Goal: Task Accomplishment & Management: Manage account settings

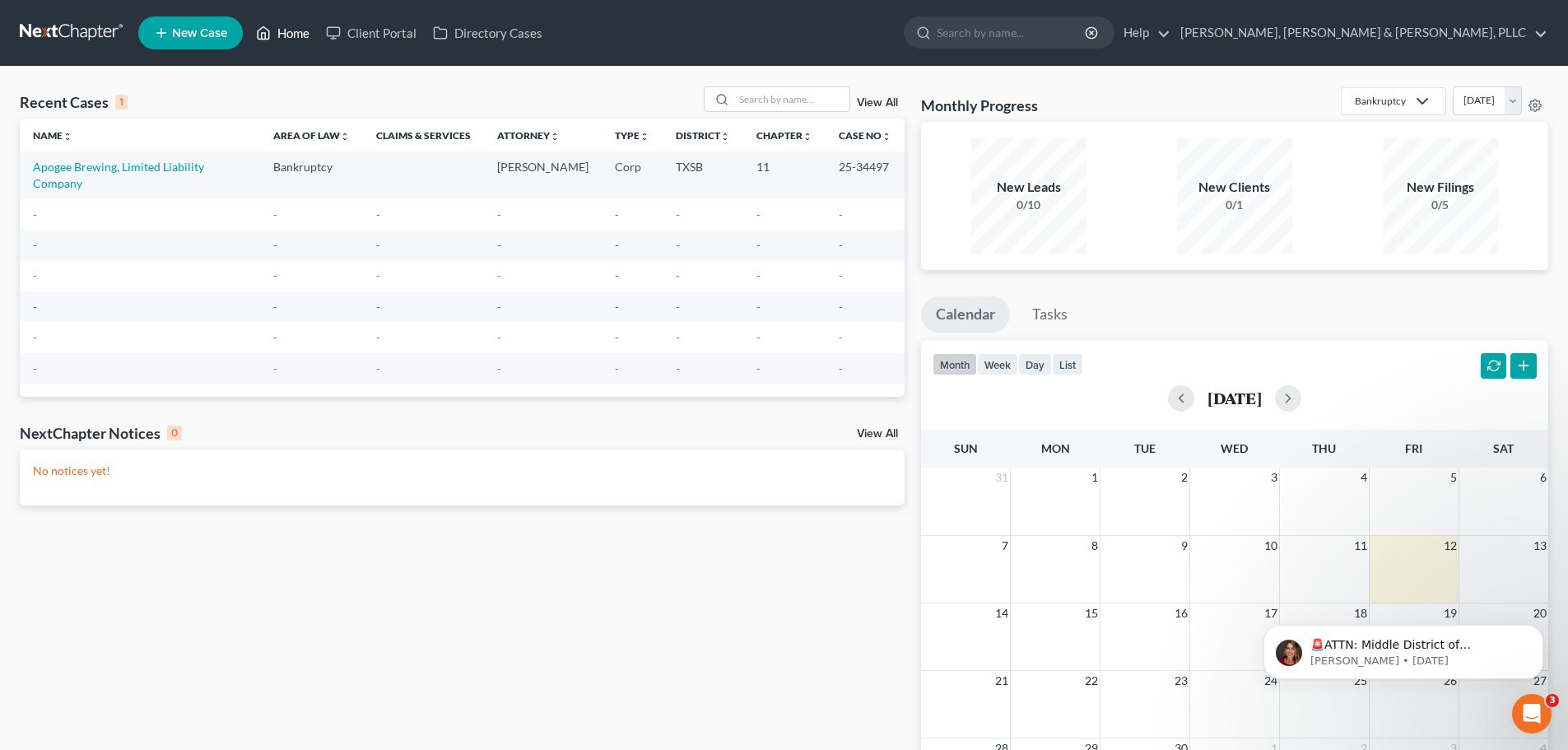
click at [283, 37] on link "Home" at bounding box center [283, 33] width 70 height 29
click at [383, 31] on link "Client Portal" at bounding box center [372, 33] width 107 height 29
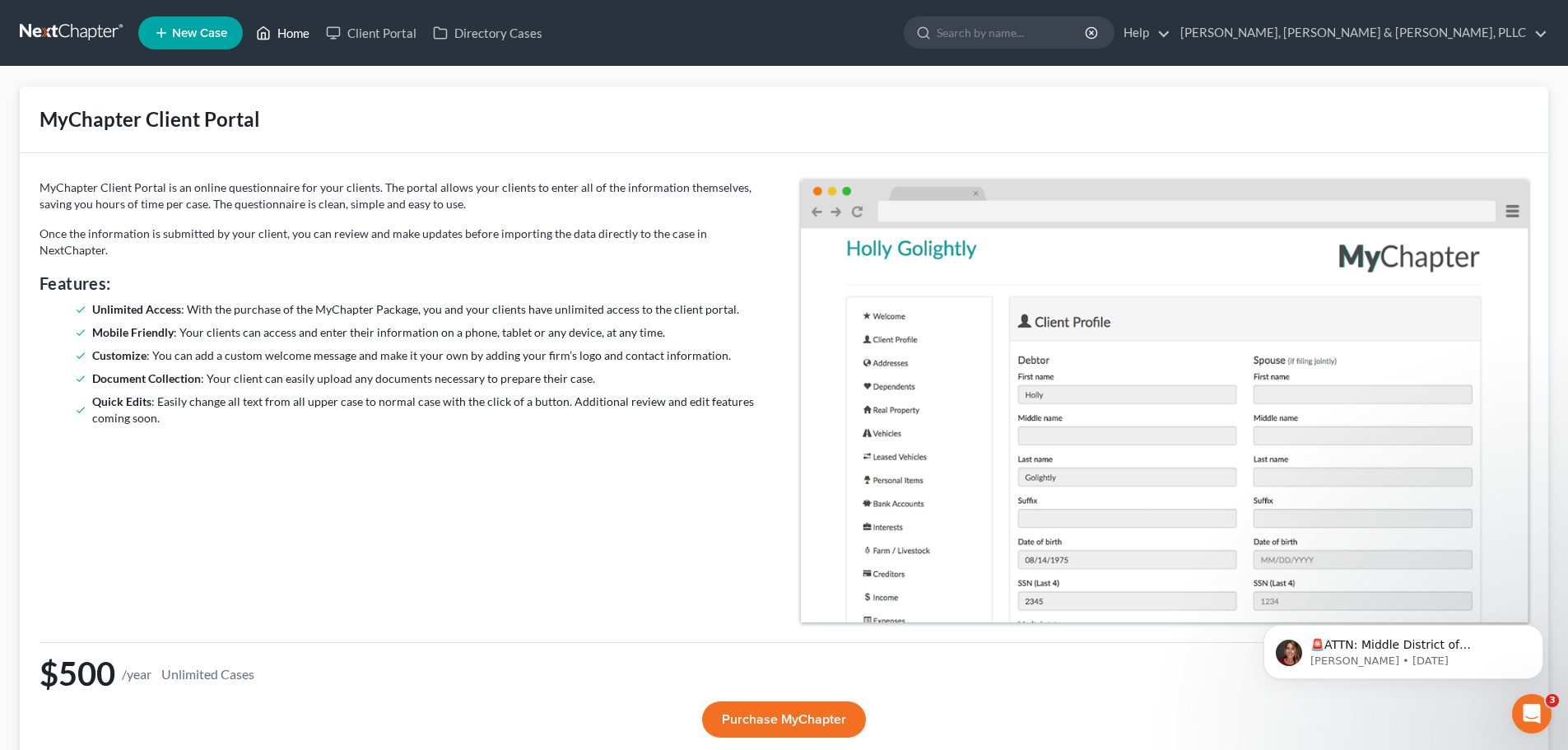
click at [273, 33] on link "Home" at bounding box center [283, 33] width 70 height 29
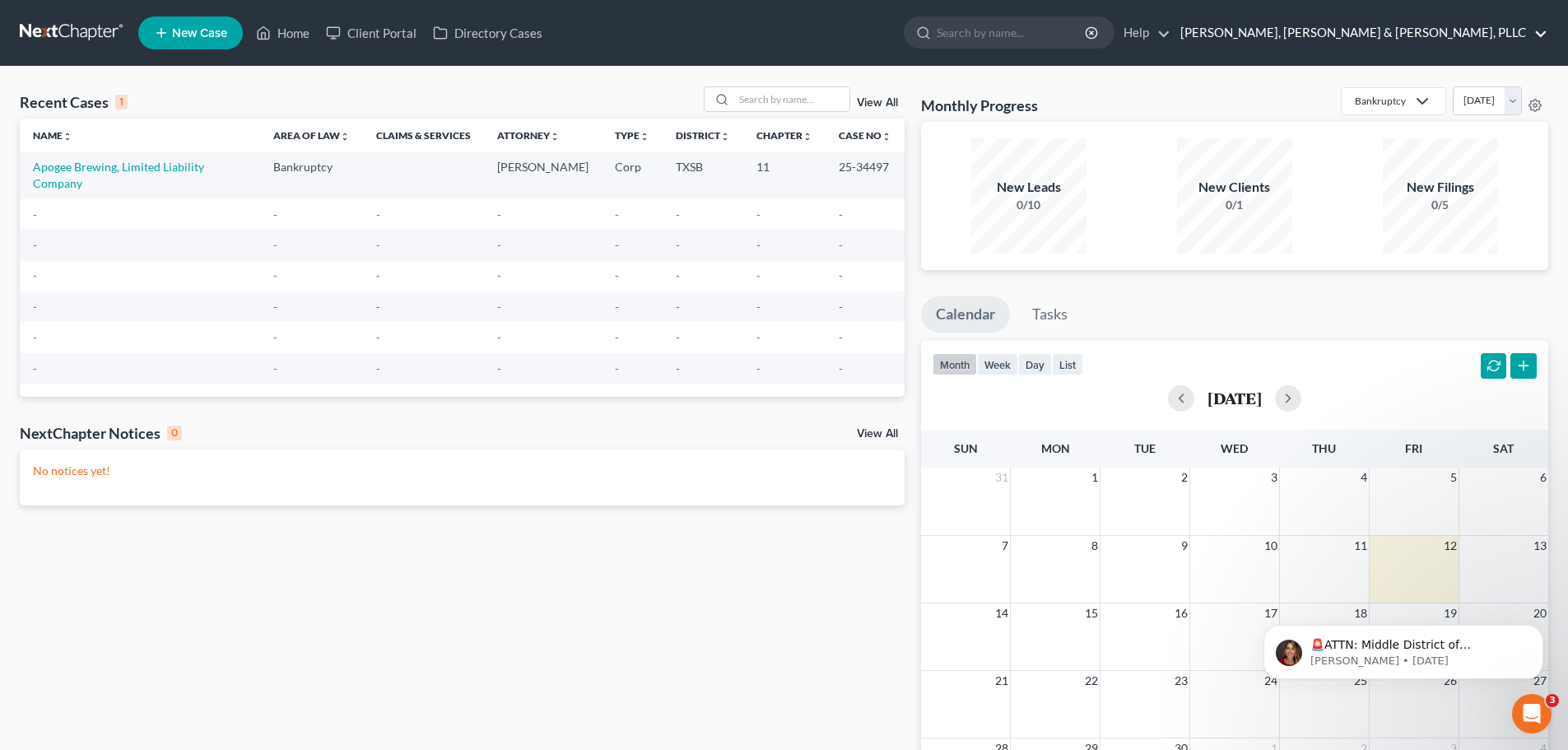
click at [1483, 32] on link "[PERSON_NAME], [PERSON_NAME] & [PERSON_NAME], PLLC" at bounding box center [1360, 33] width 376 height 29
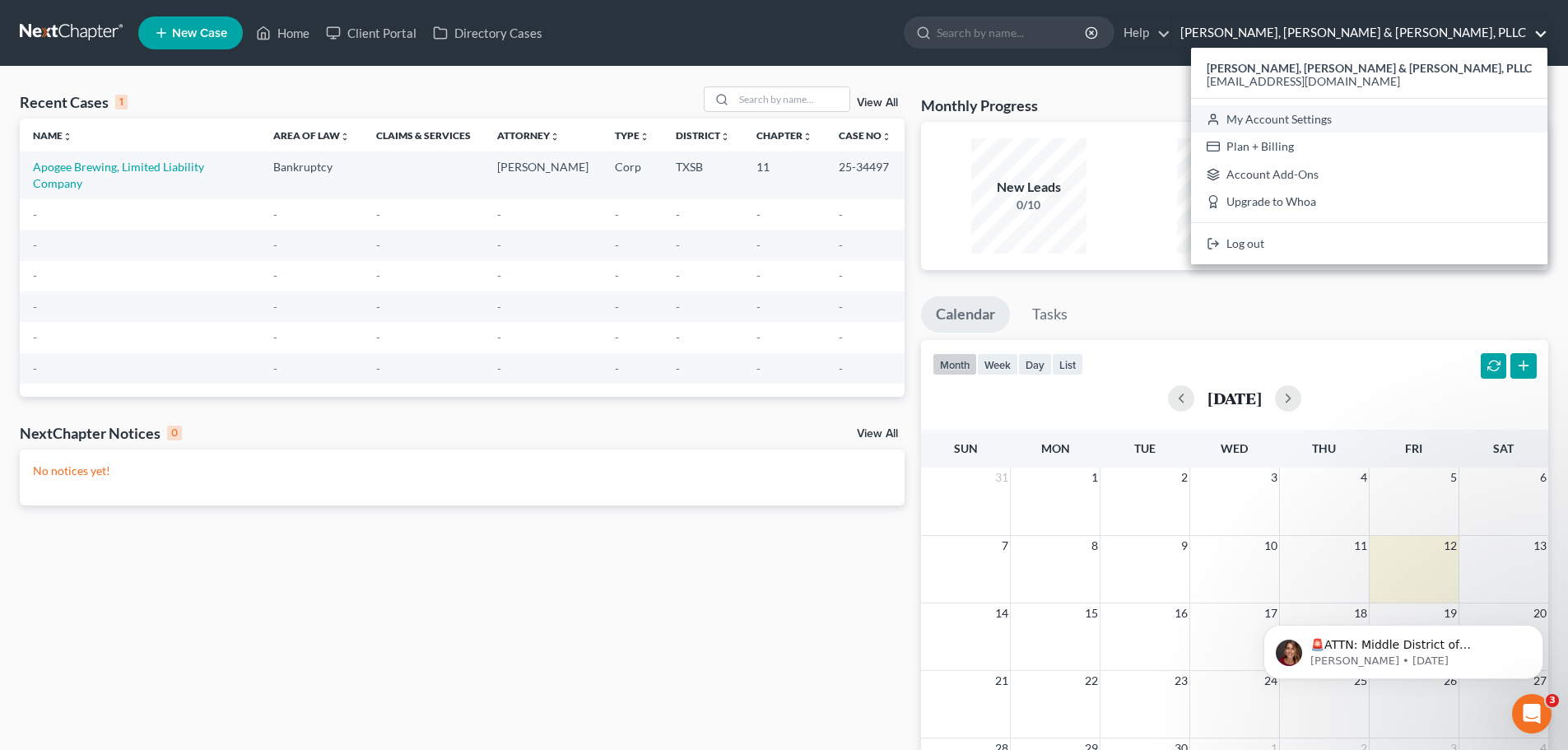
click at [1453, 123] on link "My Account Settings" at bounding box center [1370, 119] width 356 height 28
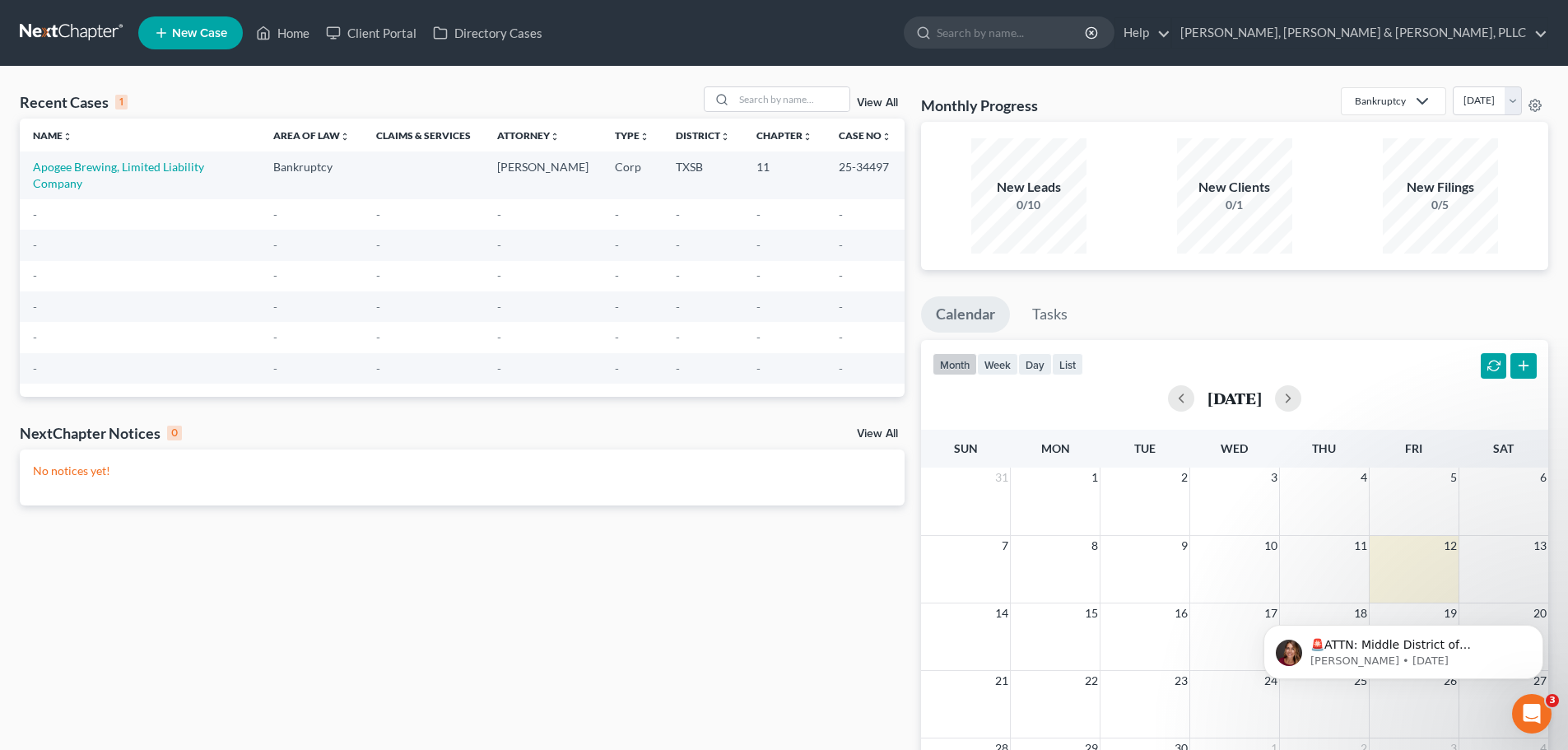
select select "24"
select select "45"
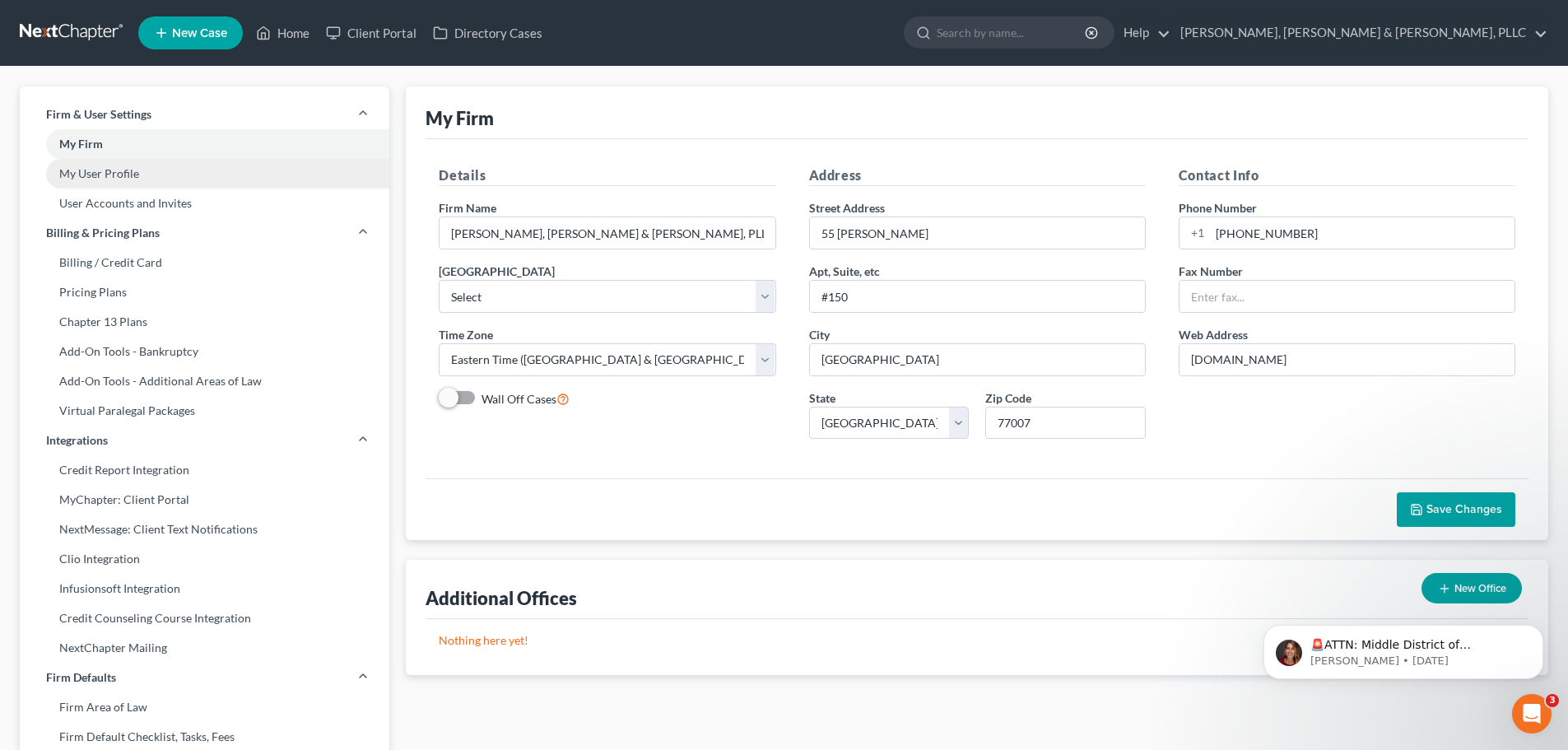
click at [127, 174] on link "My User Profile" at bounding box center [205, 173] width 370 height 29
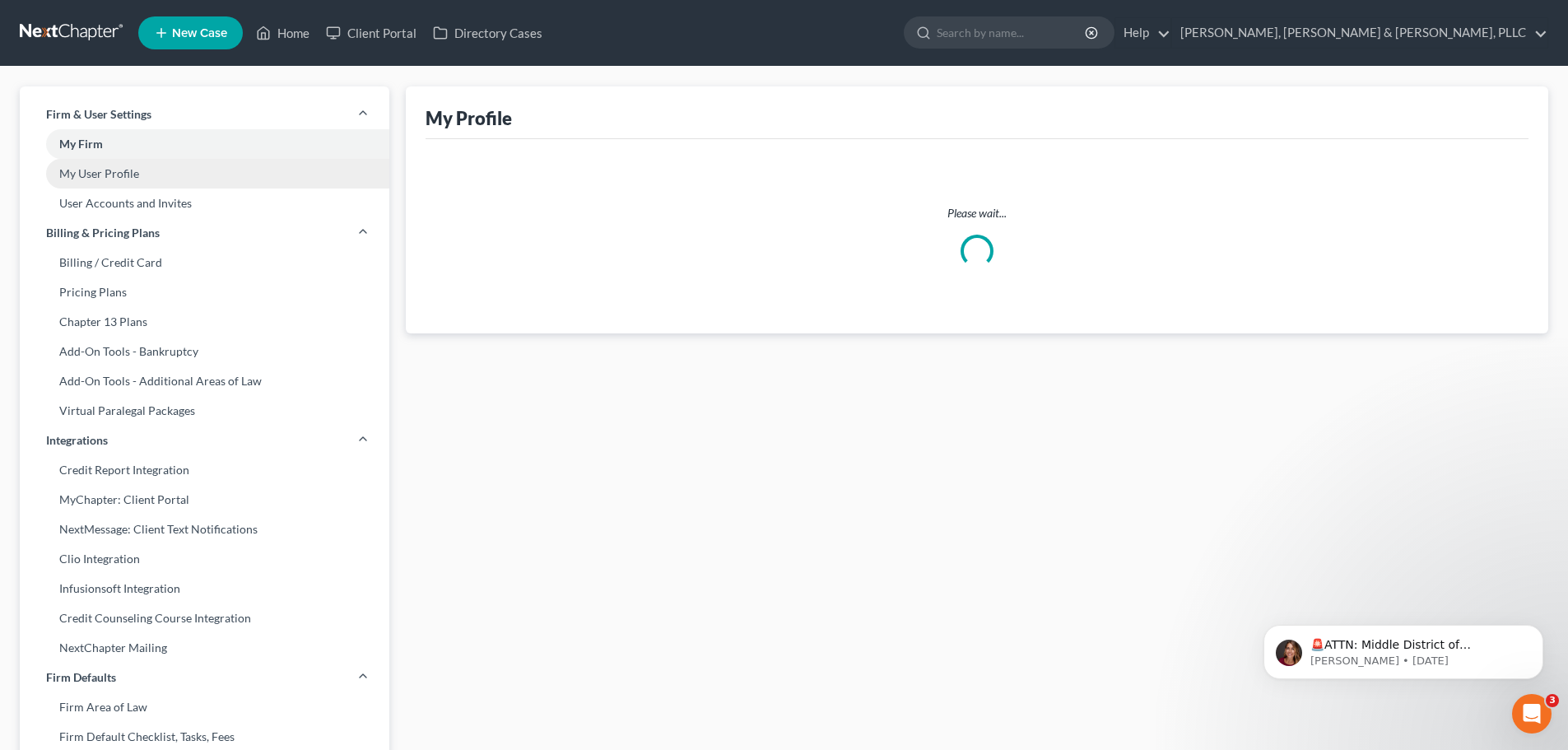
select select "45"
select select "paralegal"
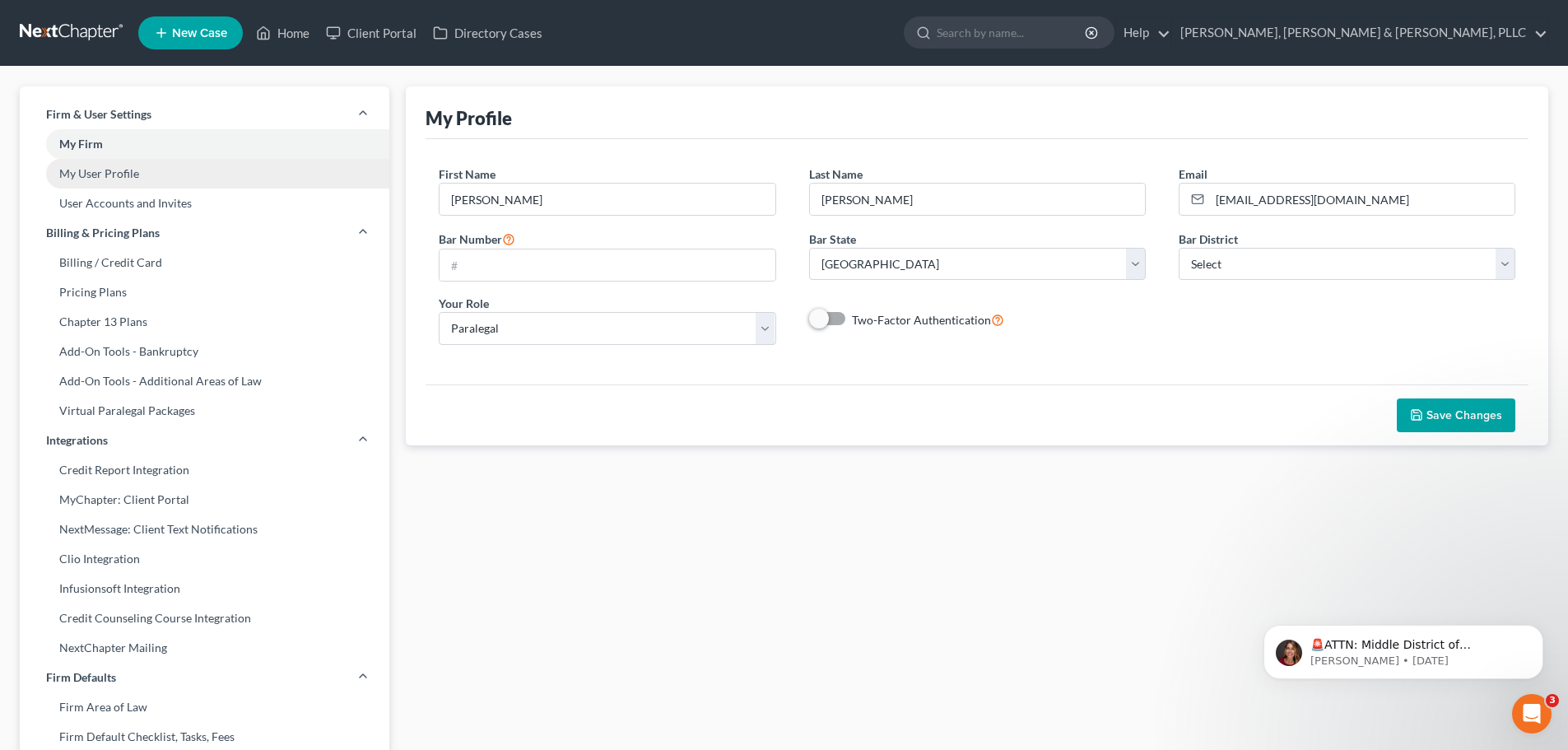
click at [125, 177] on link "My User Profile" at bounding box center [205, 173] width 370 height 29
click at [142, 203] on link "User Accounts and Invites" at bounding box center [205, 203] width 370 height 29
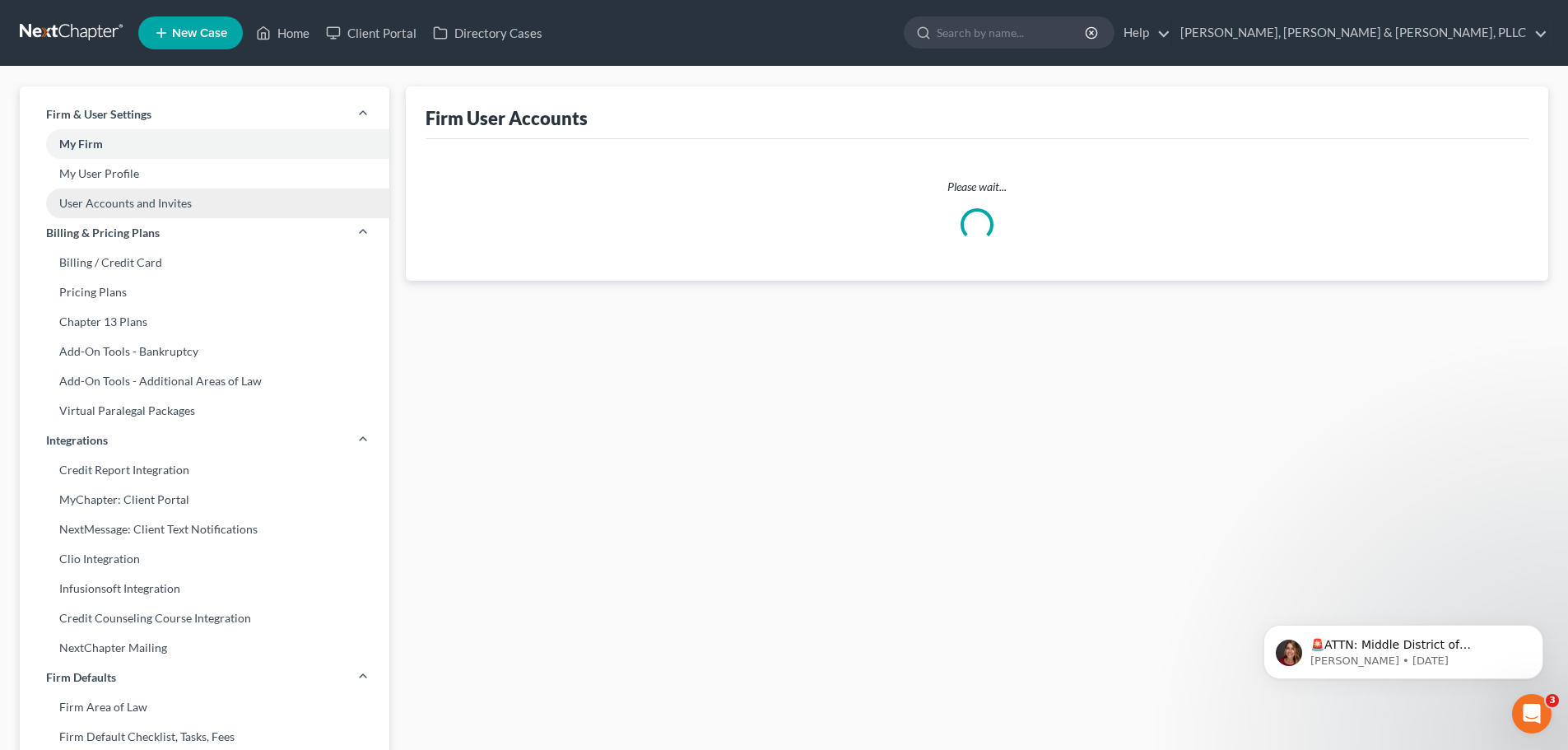
select select "0"
select select "1"
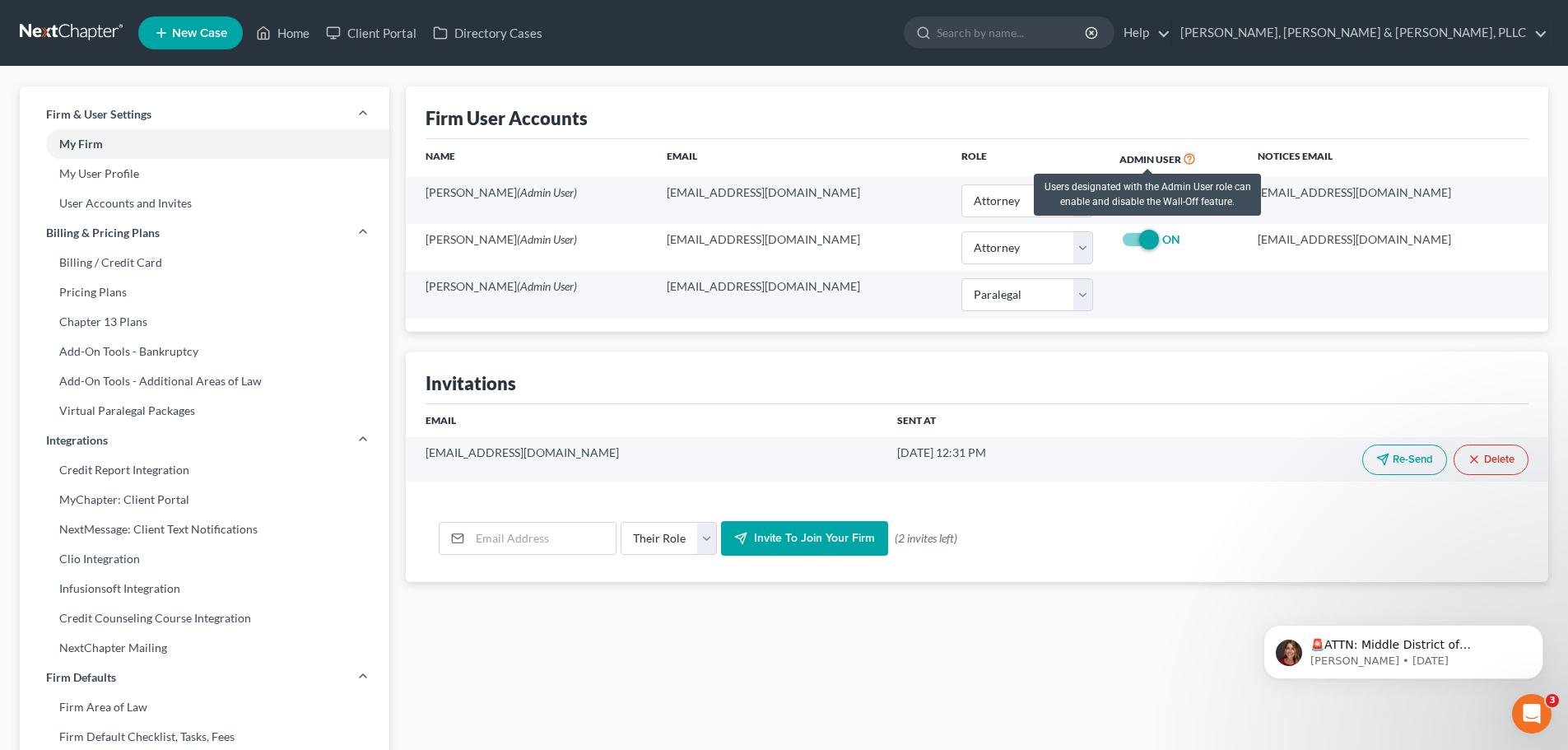
click at [1183, 160] on icon at bounding box center [1190, 157] width 13 height 16
click at [295, 37] on link "Home" at bounding box center [283, 33] width 70 height 29
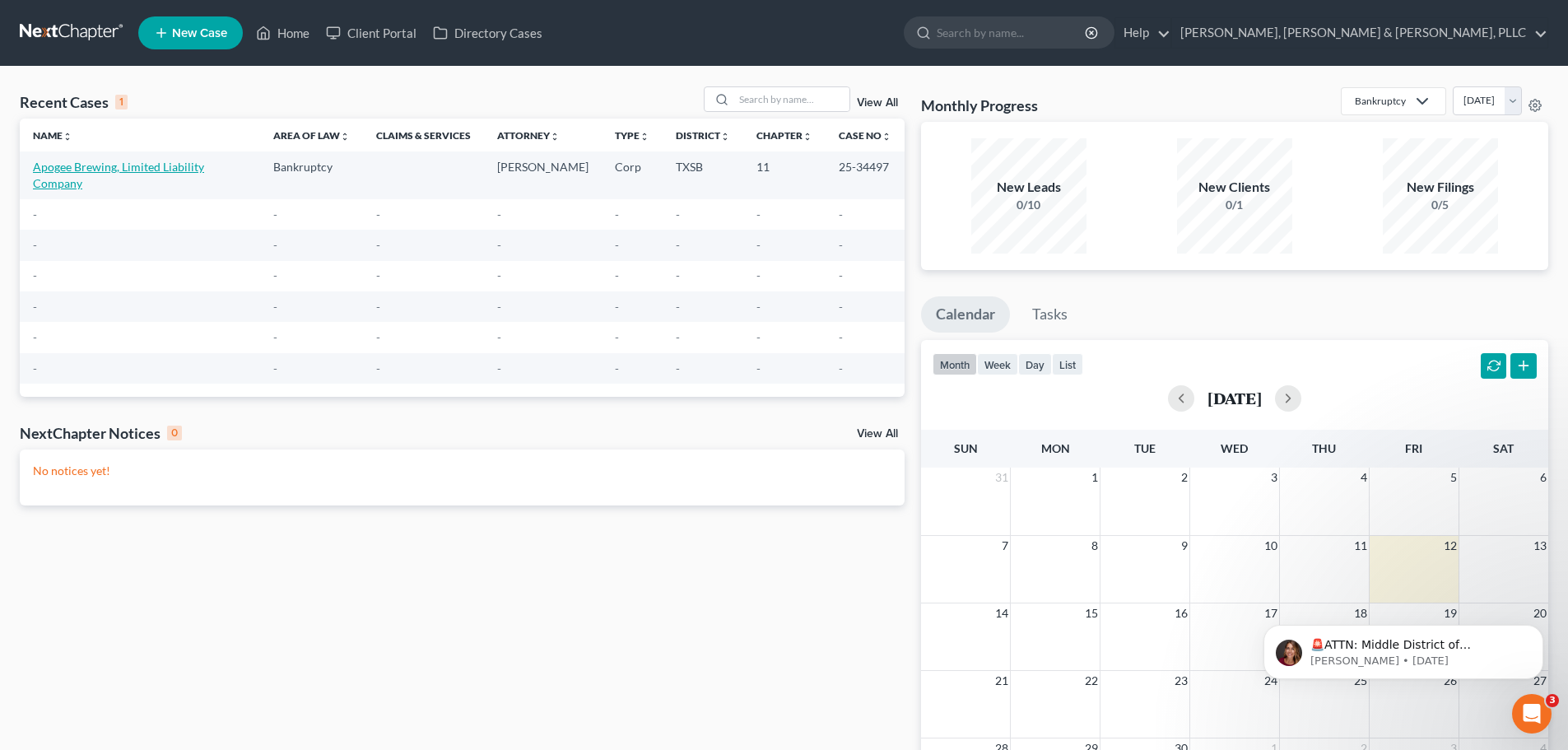
click at [177, 167] on link "Apogee Brewing, Limited Liability Company" at bounding box center [118, 175] width 172 height 30
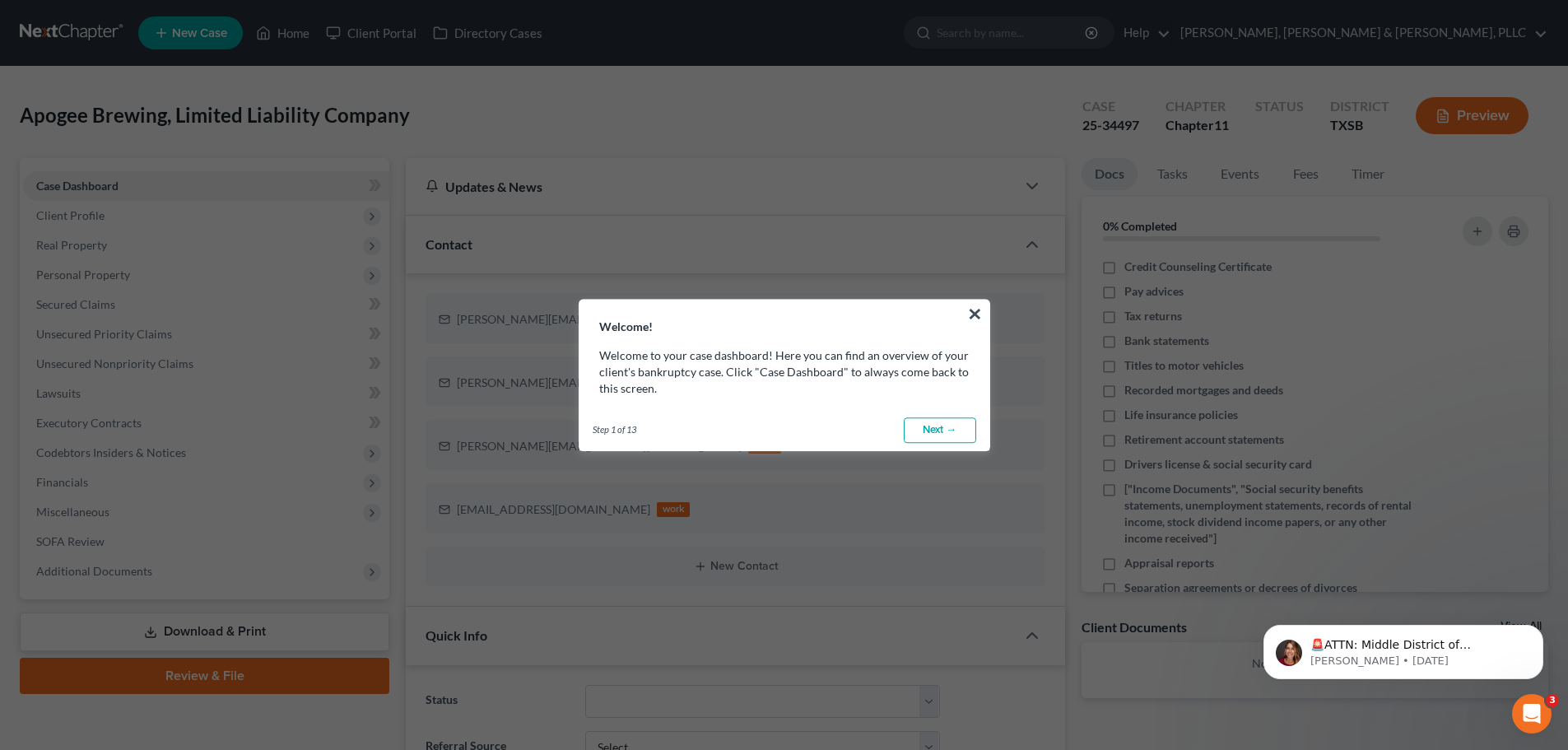
click at [943, 427] on link "Next →" at bounding box center [940, 430] width 73 height 26
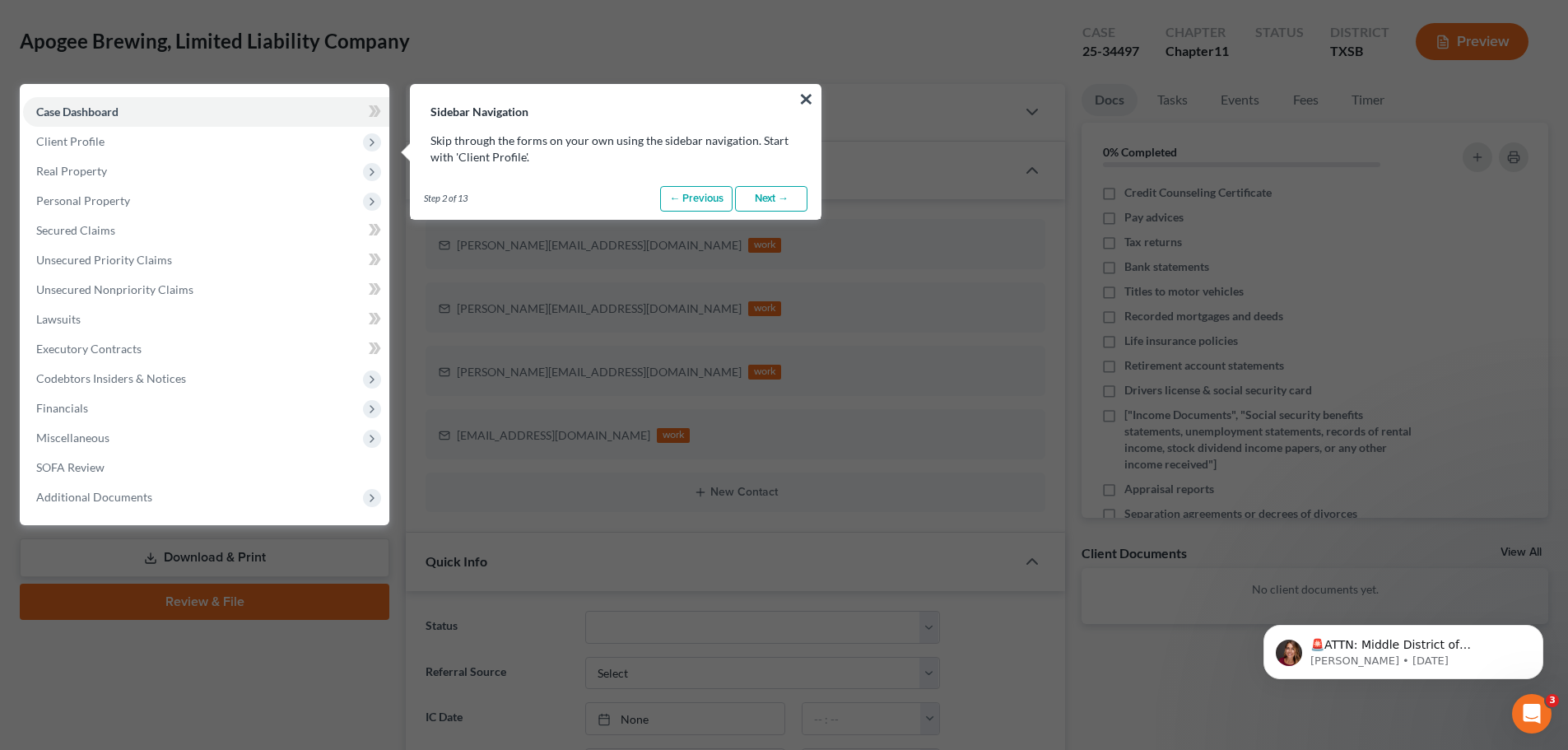
scroll to position [75, 0]
click at [756, 198] on link "Next →" at bounding box center [771, 198] width 73 height 26
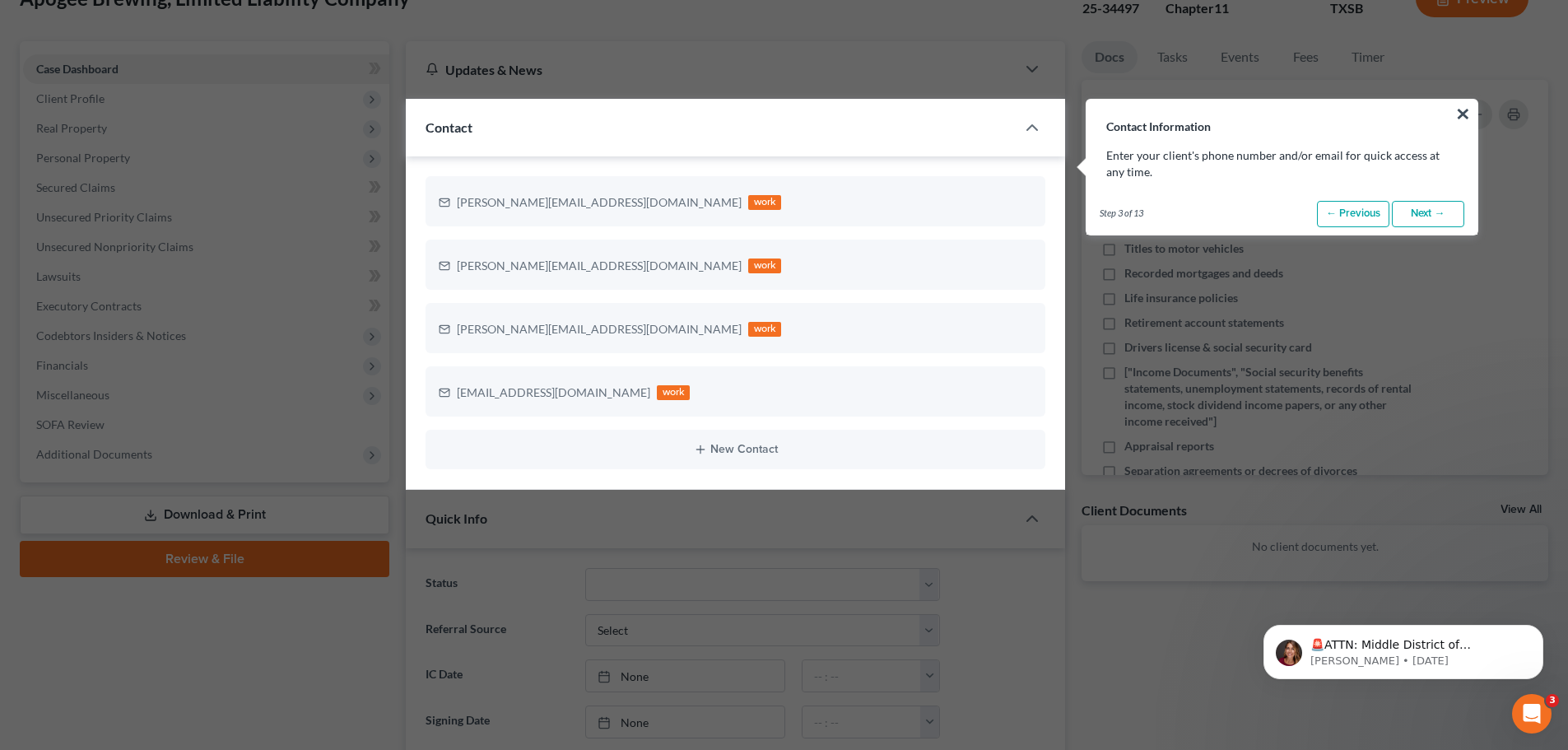
scroll to position [133, 0]
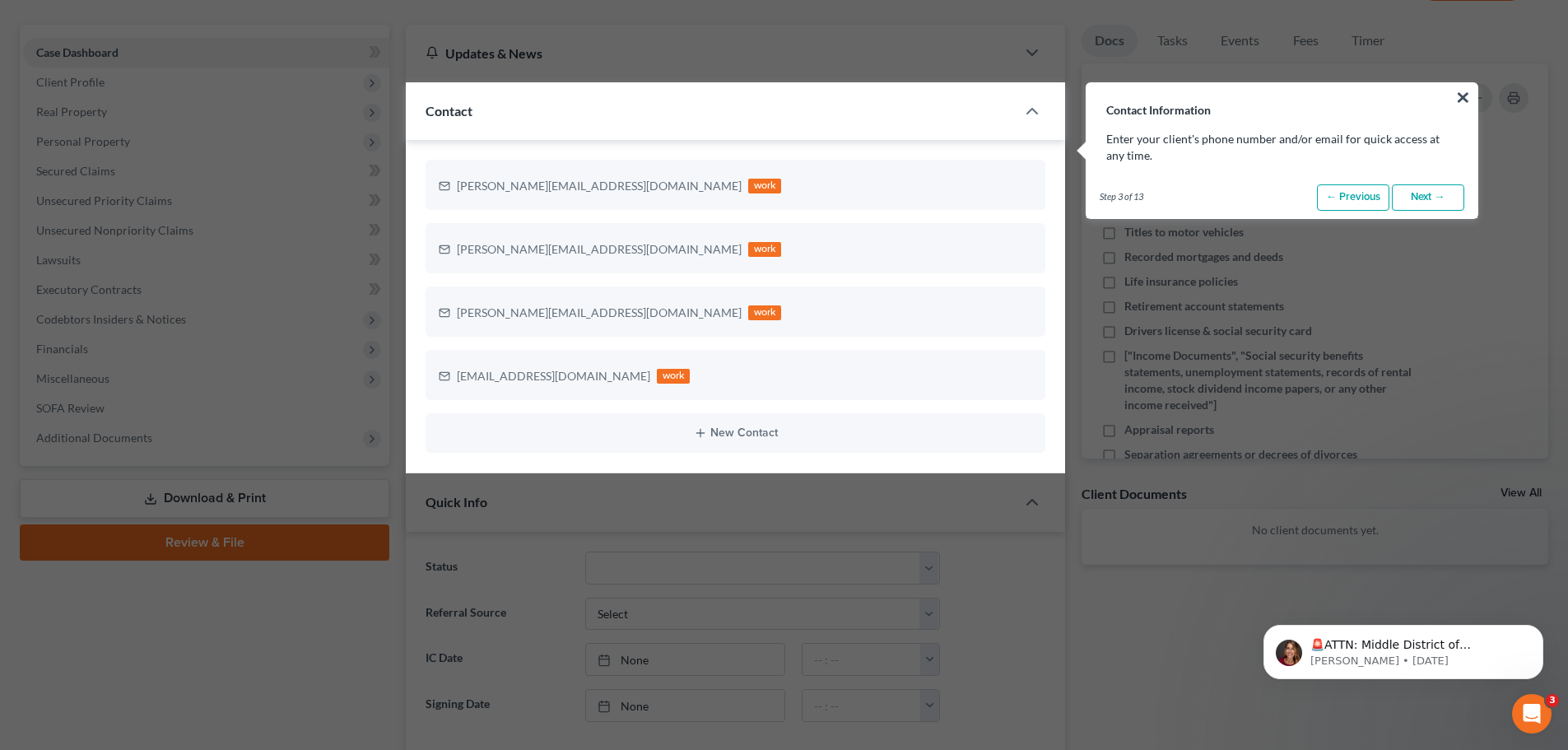
click at [1441, 195] on link "Next →" at bounding box center [1428, 197] width 73 height 26
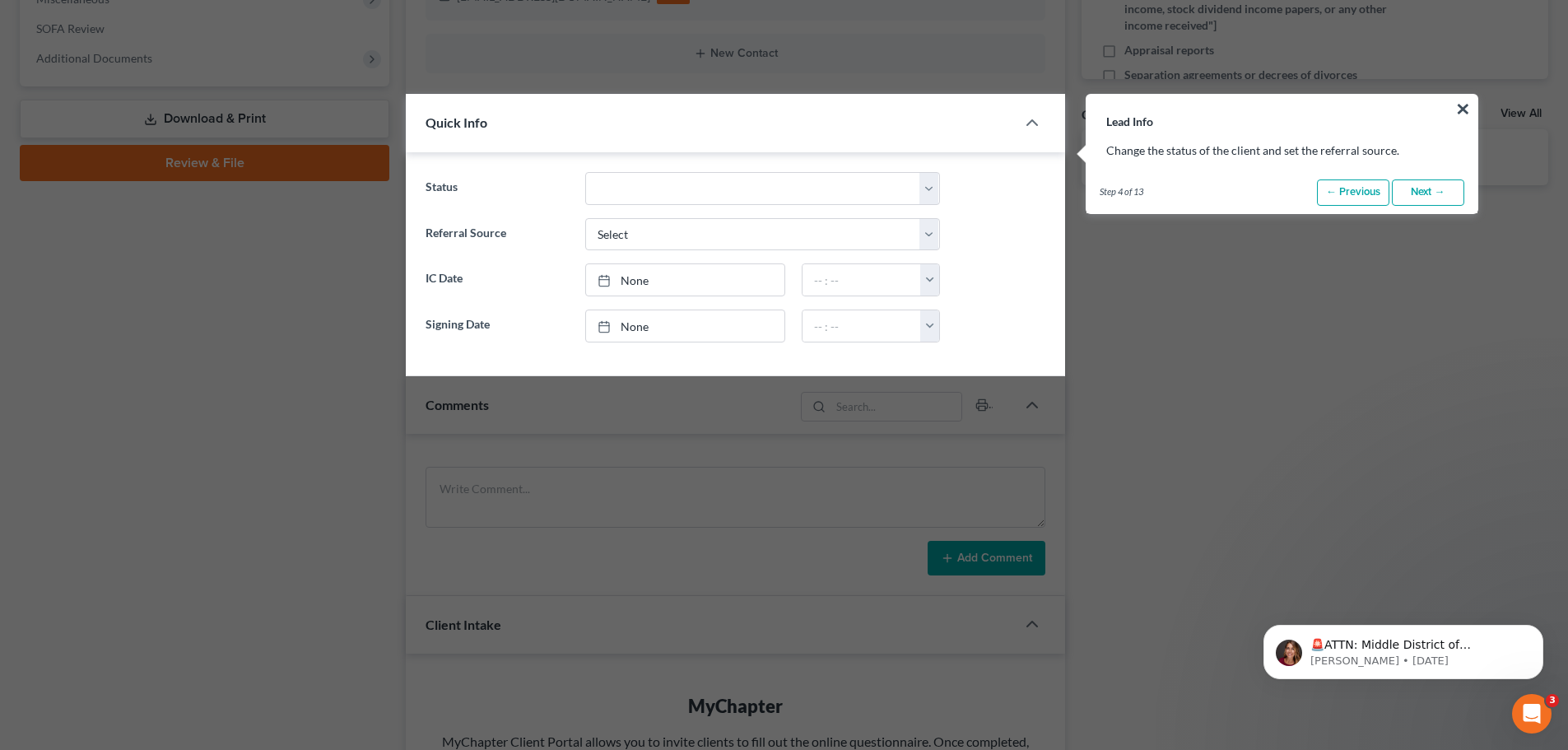
scroll to position [525, 0]
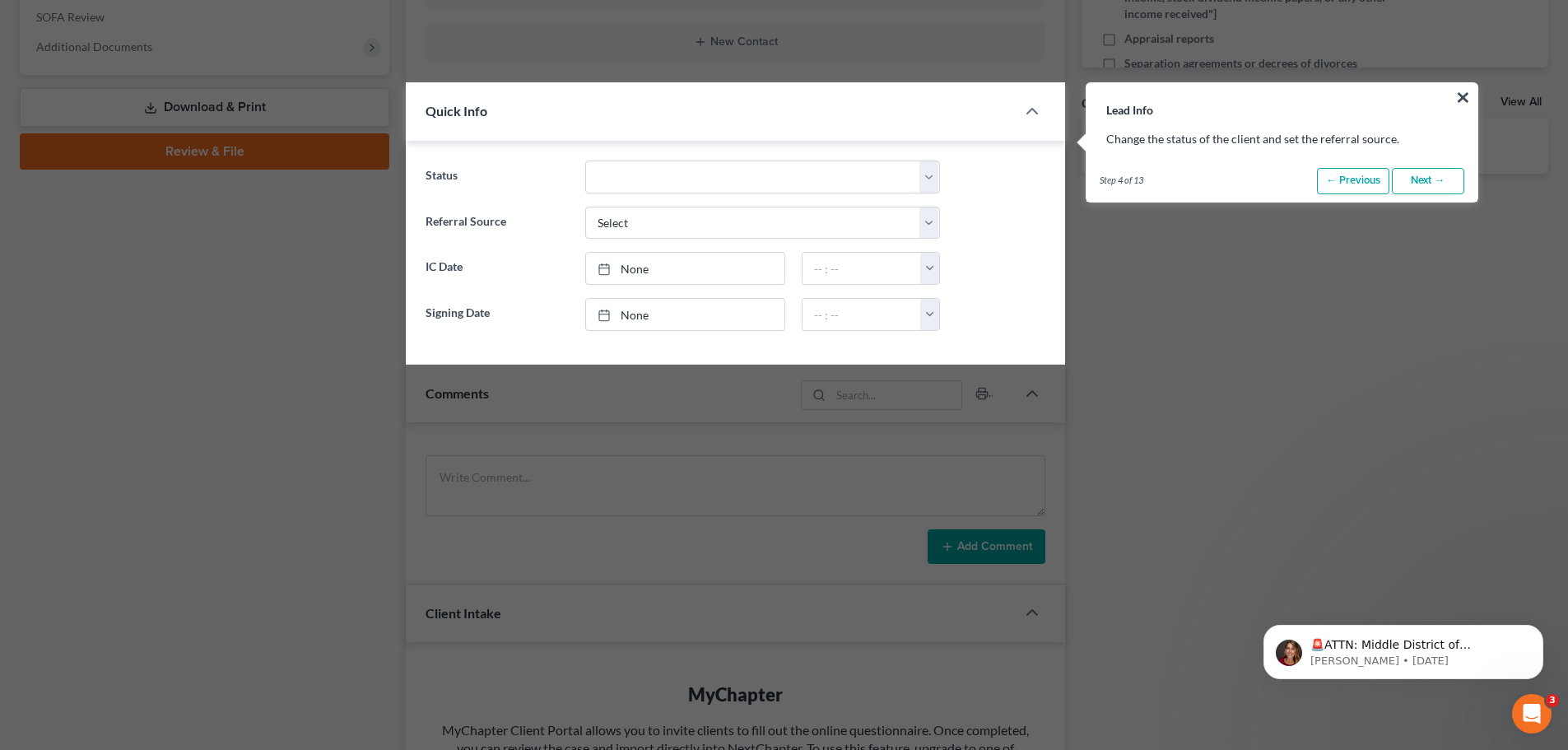
click at [1425, 182] on link "Next →" at bounding box center [1428, 181] width 73 height 26
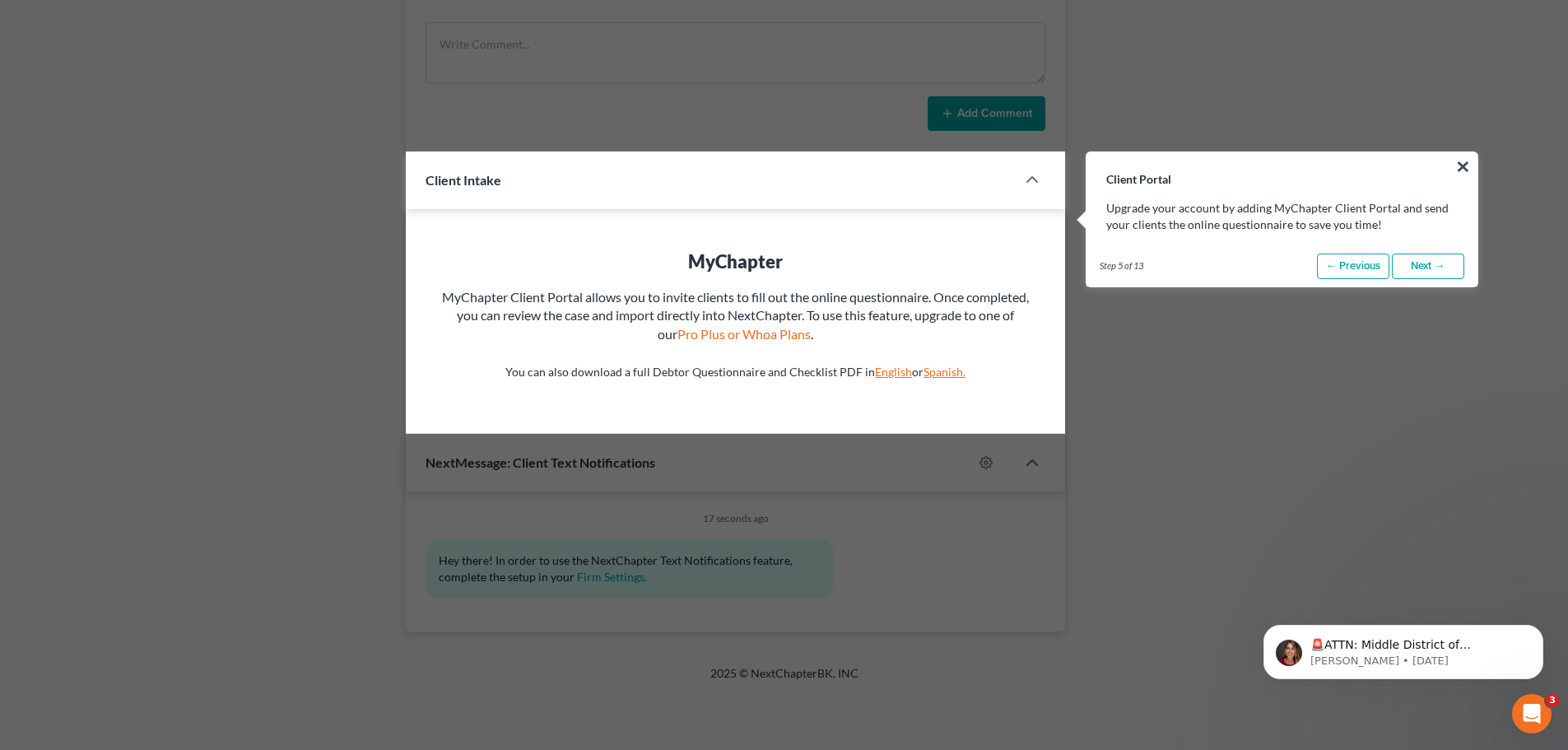
scroll to position [1026, 0]
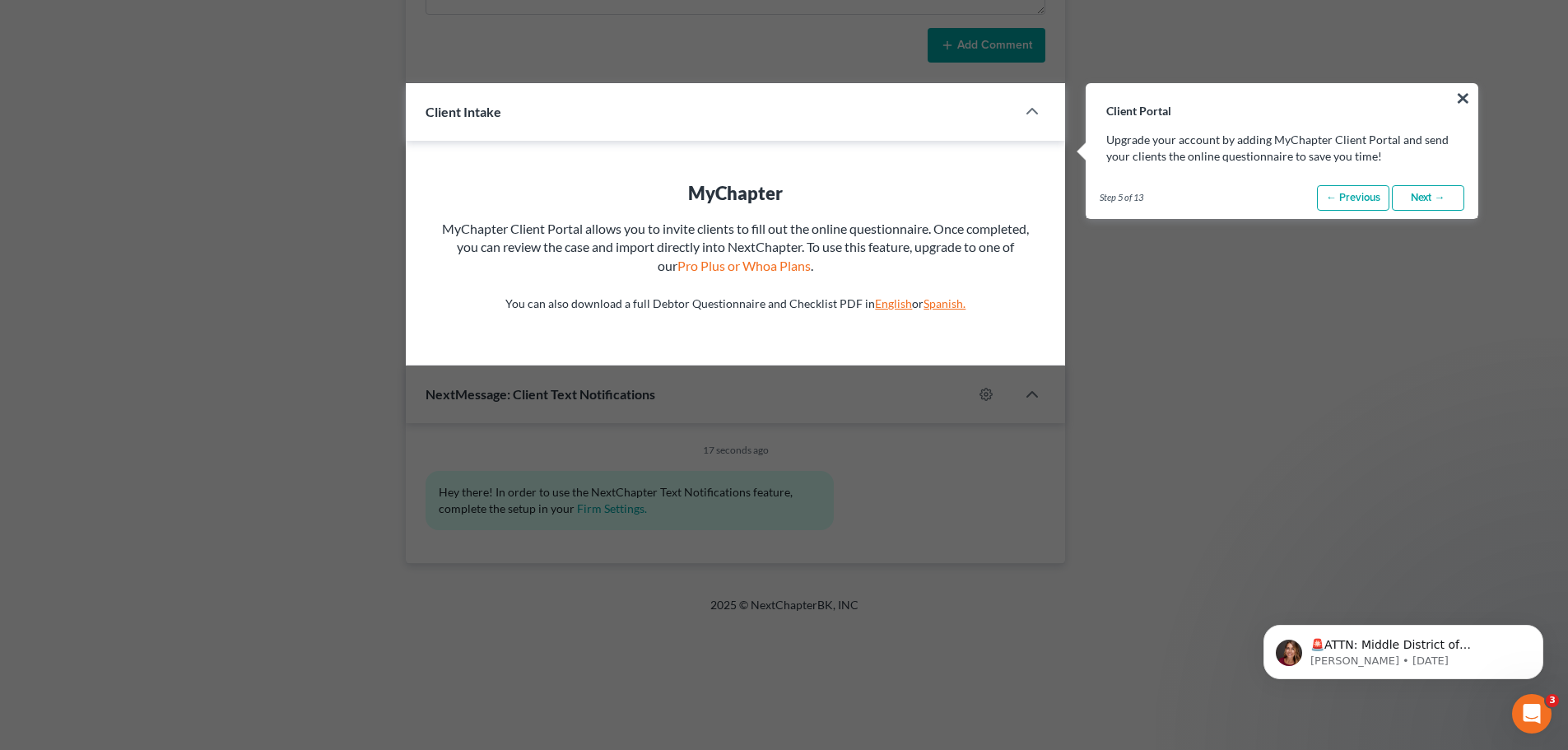
click at [1442, 202] on link "Next →" at bounding box center [1428, 198] width 73 height 26
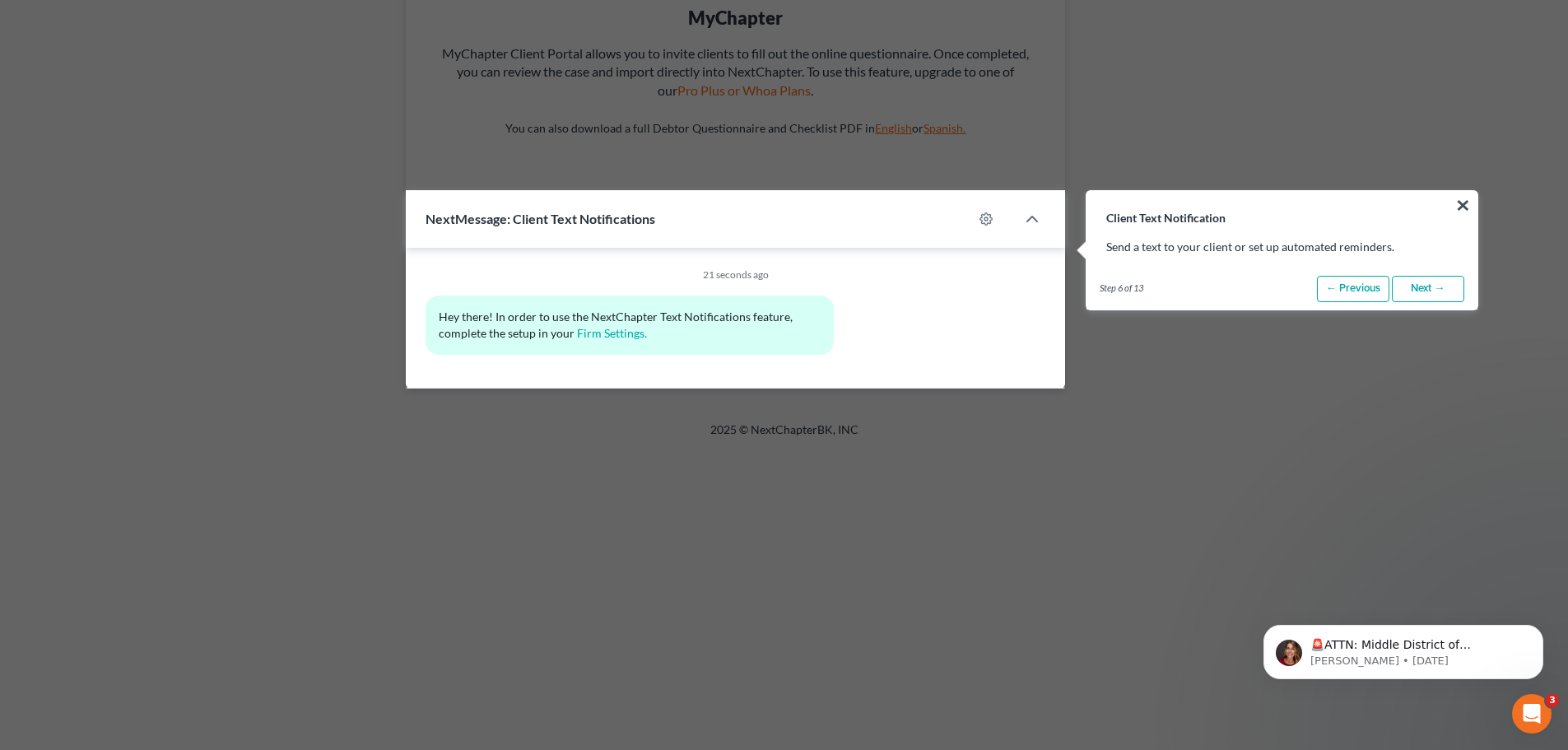
scroll to position [1309, 0]
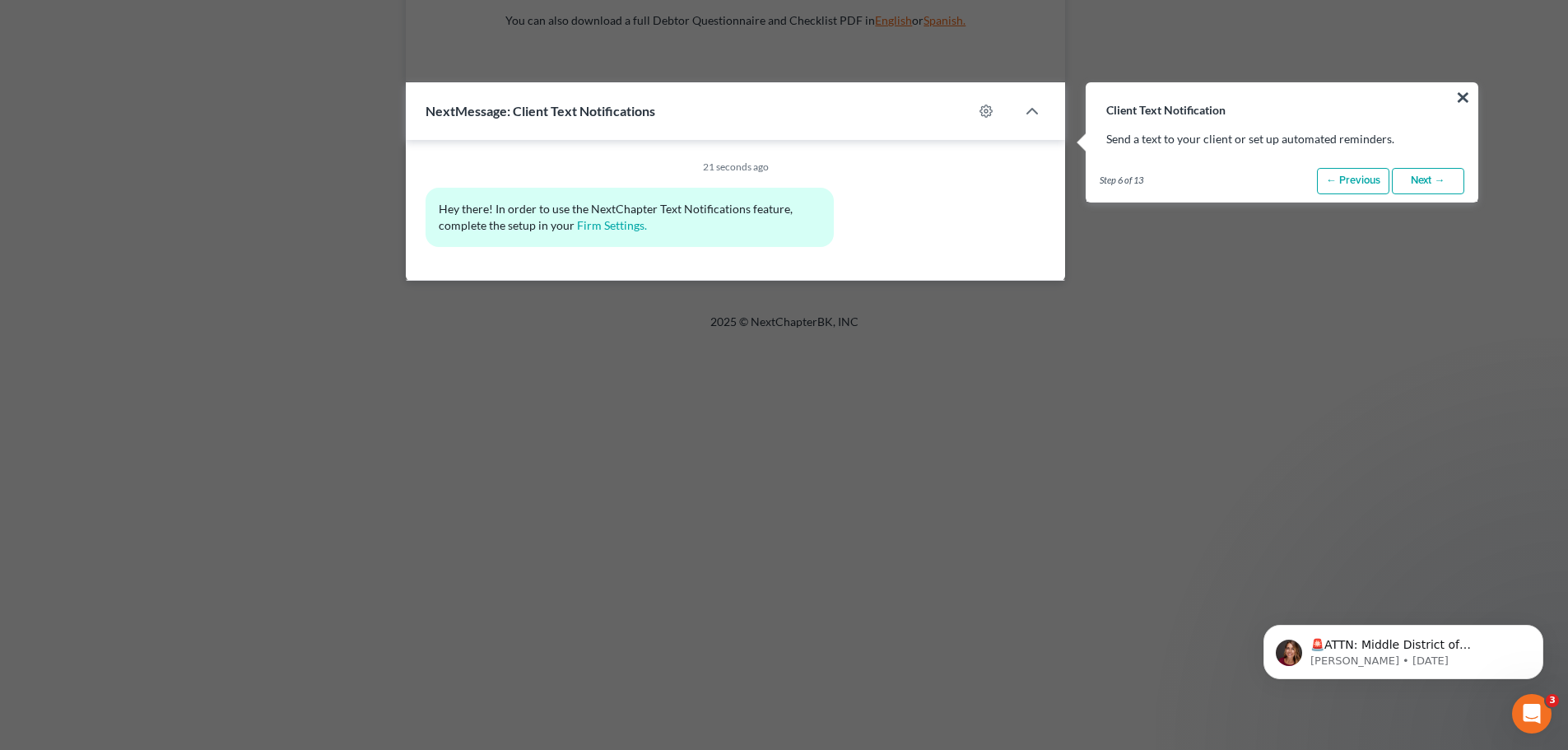
click at [1448, 186] on link "Next →" at bounding box center [1428, 181] width 73 height 26
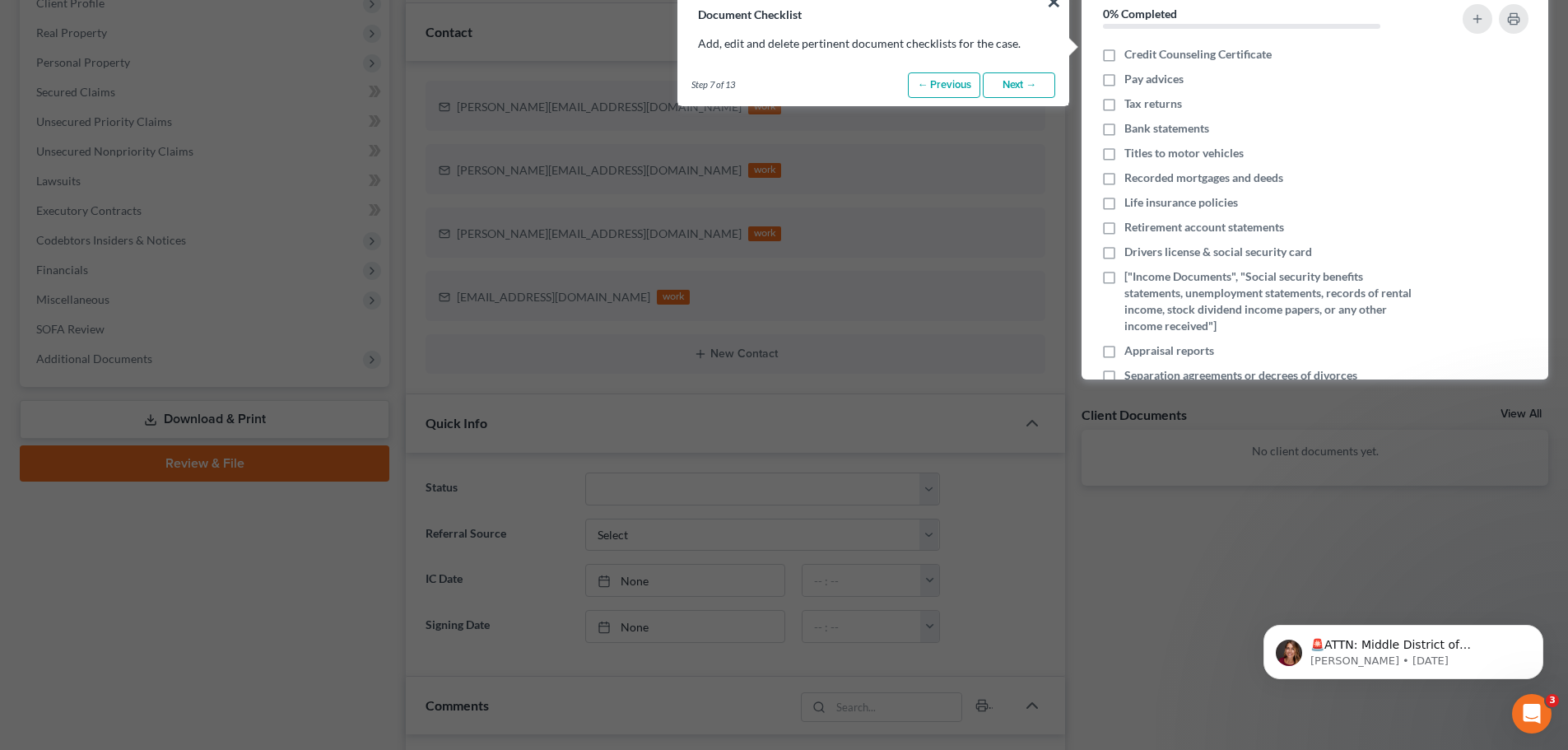
scroll to position [116, 0]
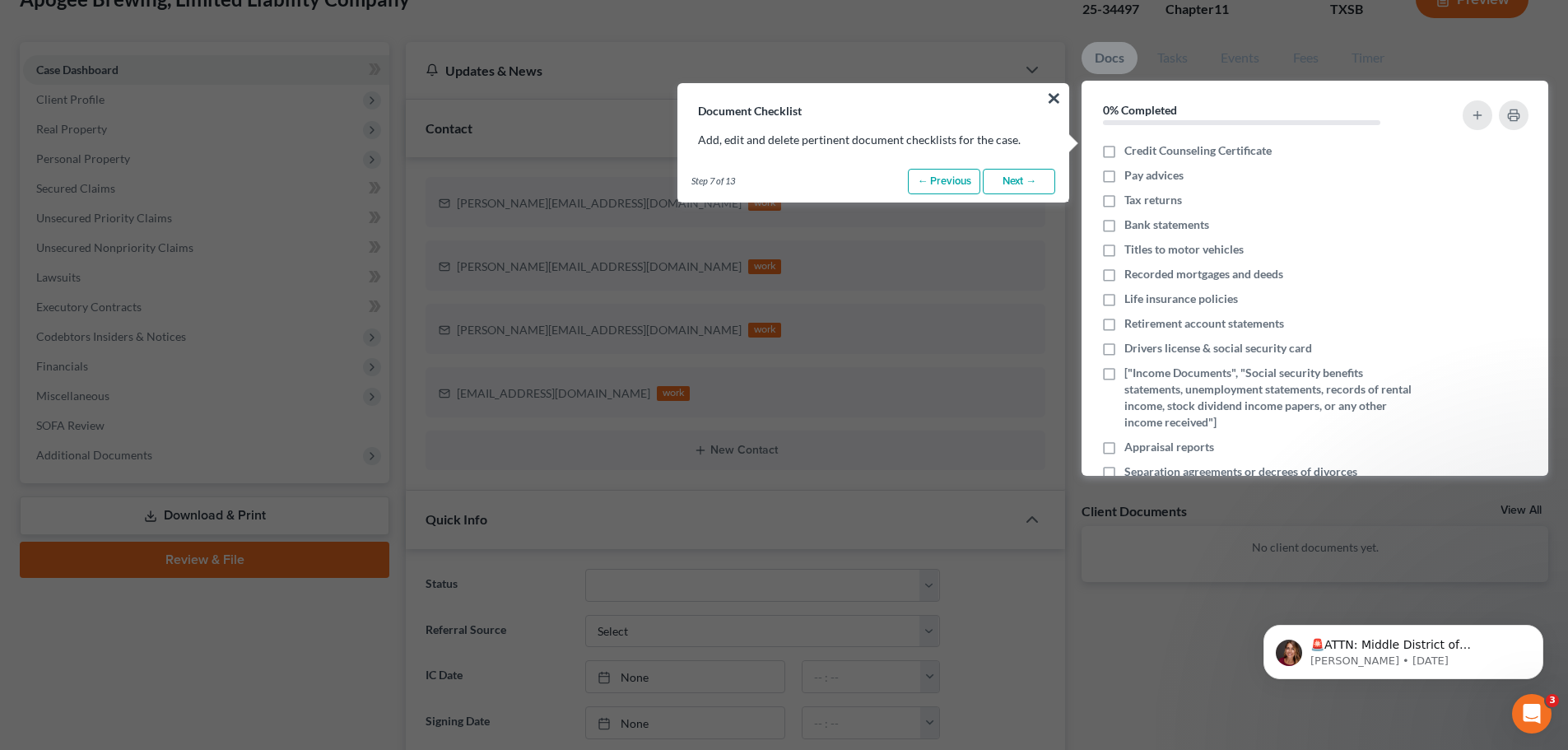
click at [1014, 179] on link "Next →" at bounding box center [1019, 182] width 73 height 26
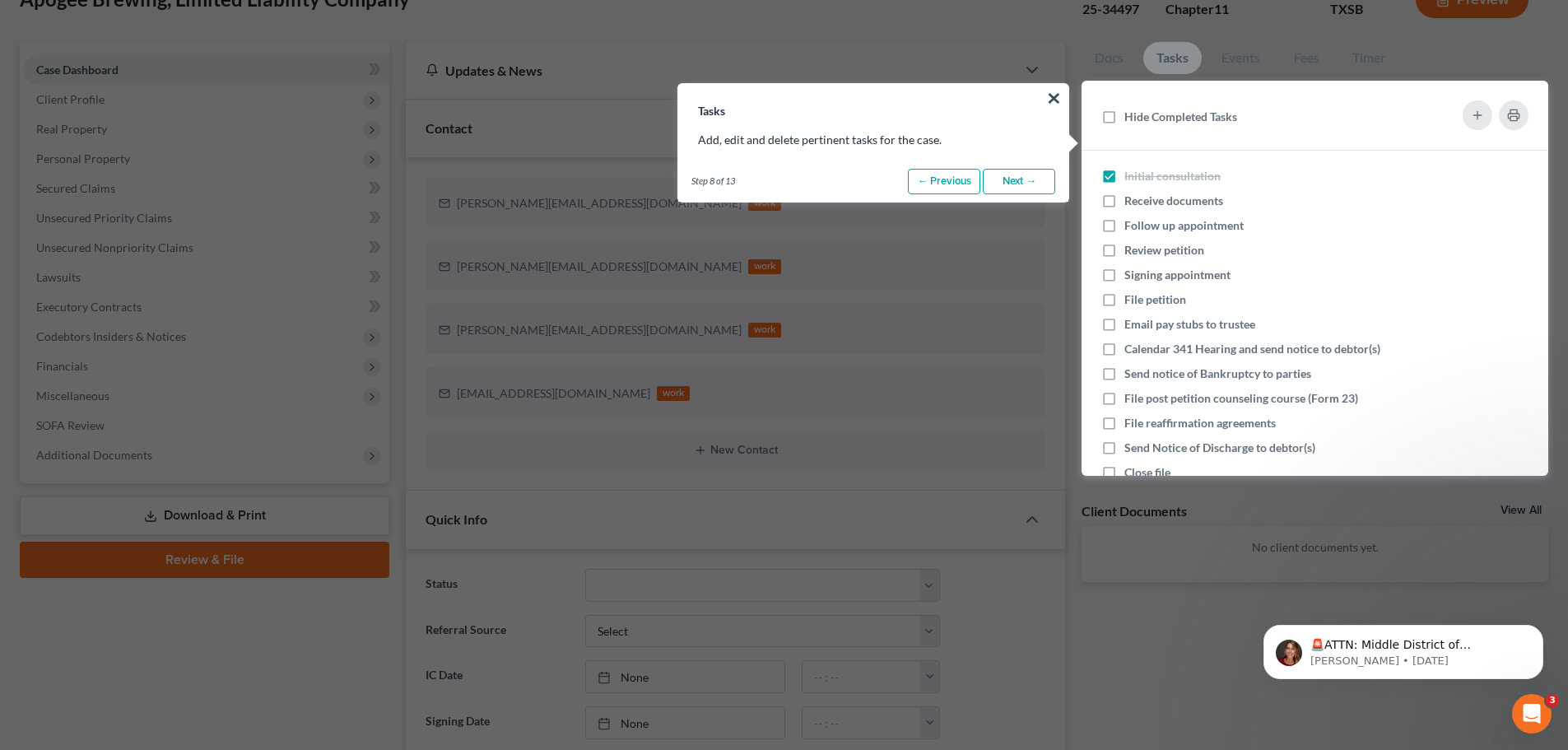
click at [1014, 179] on link "Next →" at bounding box center [1019, 182] width 73 height 26
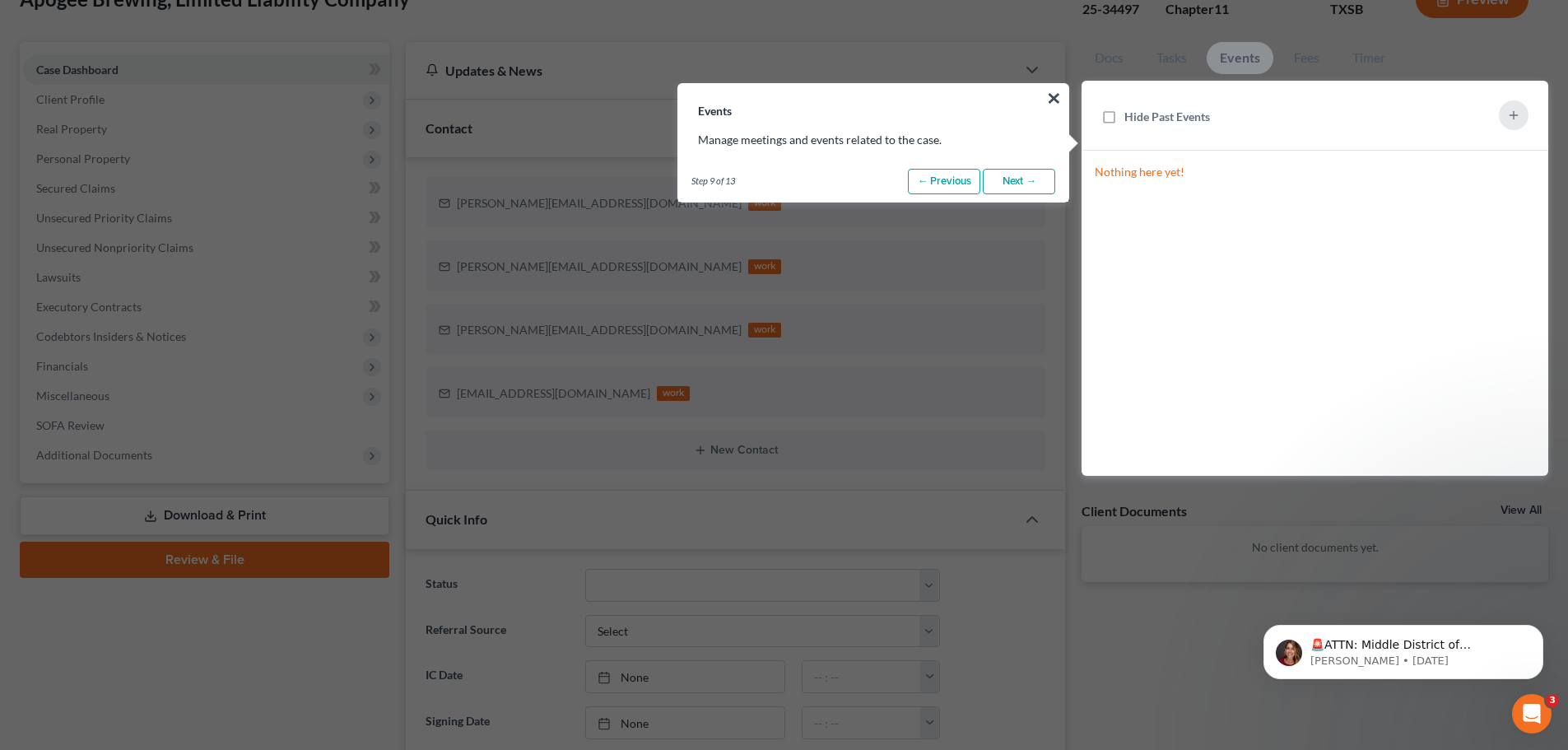
click at [1014, 179] on link "Next →" at bounding box center [1019, 182] width 73 height 26
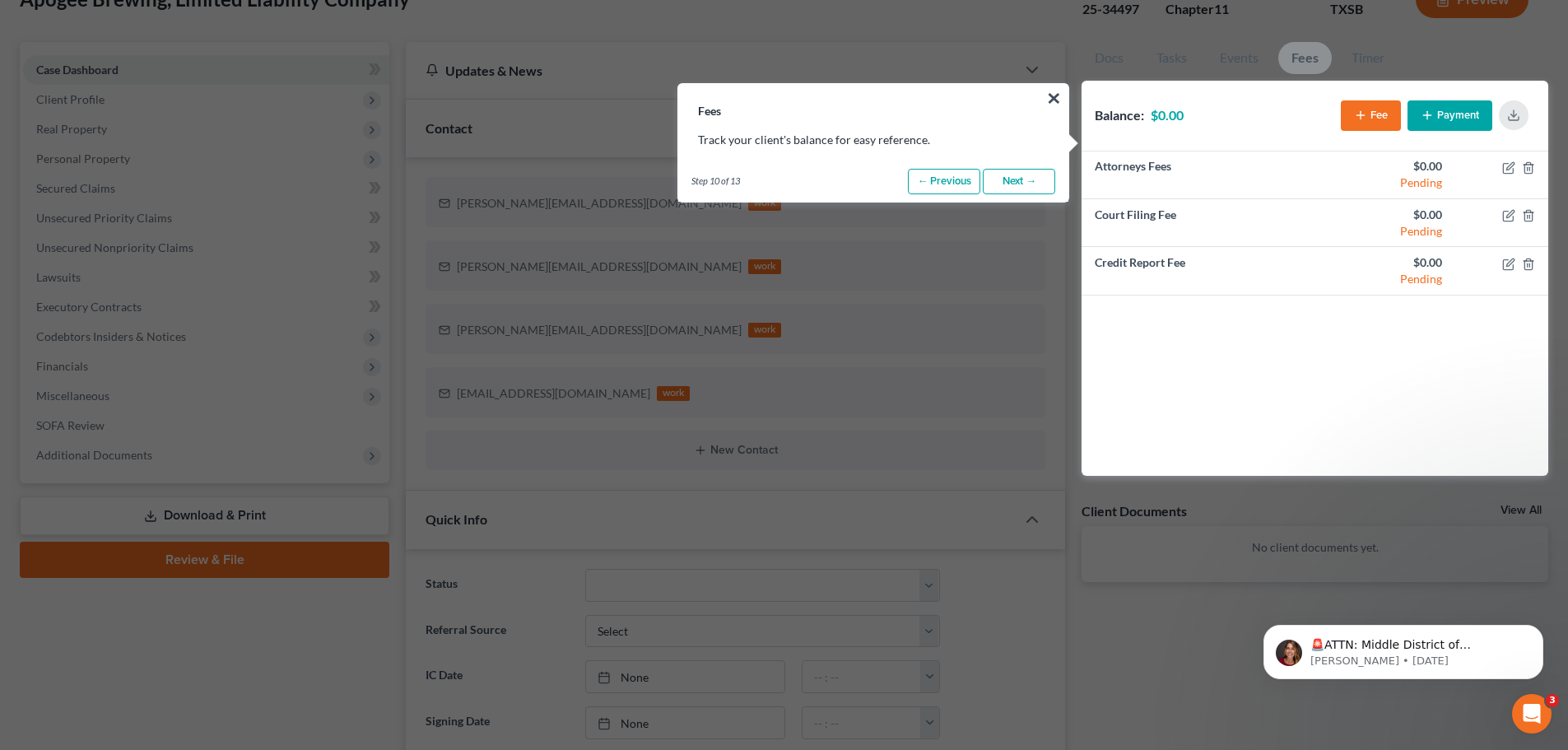
click at [1014, 179] on link "Next →" at bounding box center [1019, 182] width 73 height 26
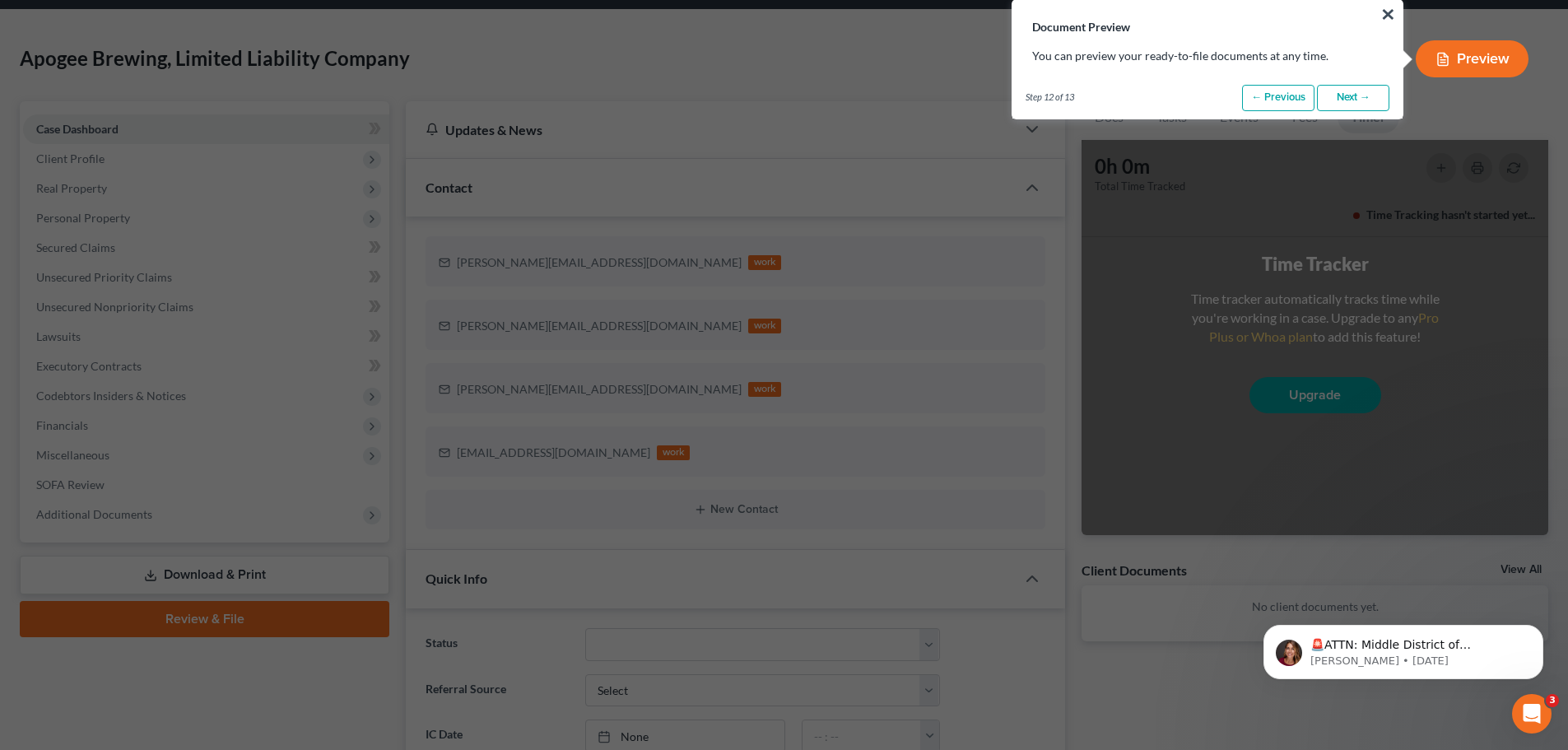
scroll to position [0, 0]
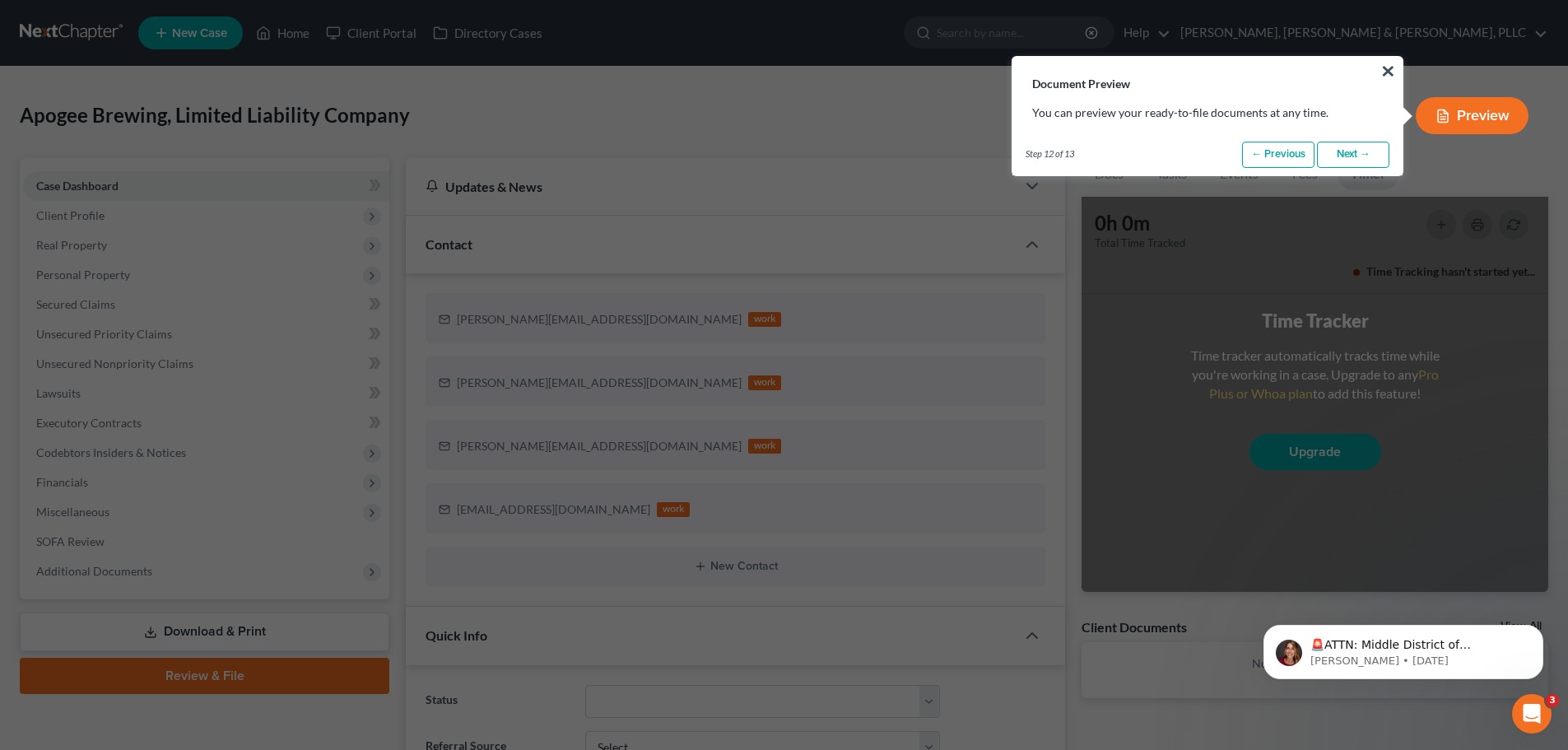
click at [1364, 152] on link "Next →" at bounding box center [1353, 154] width 73 height 26
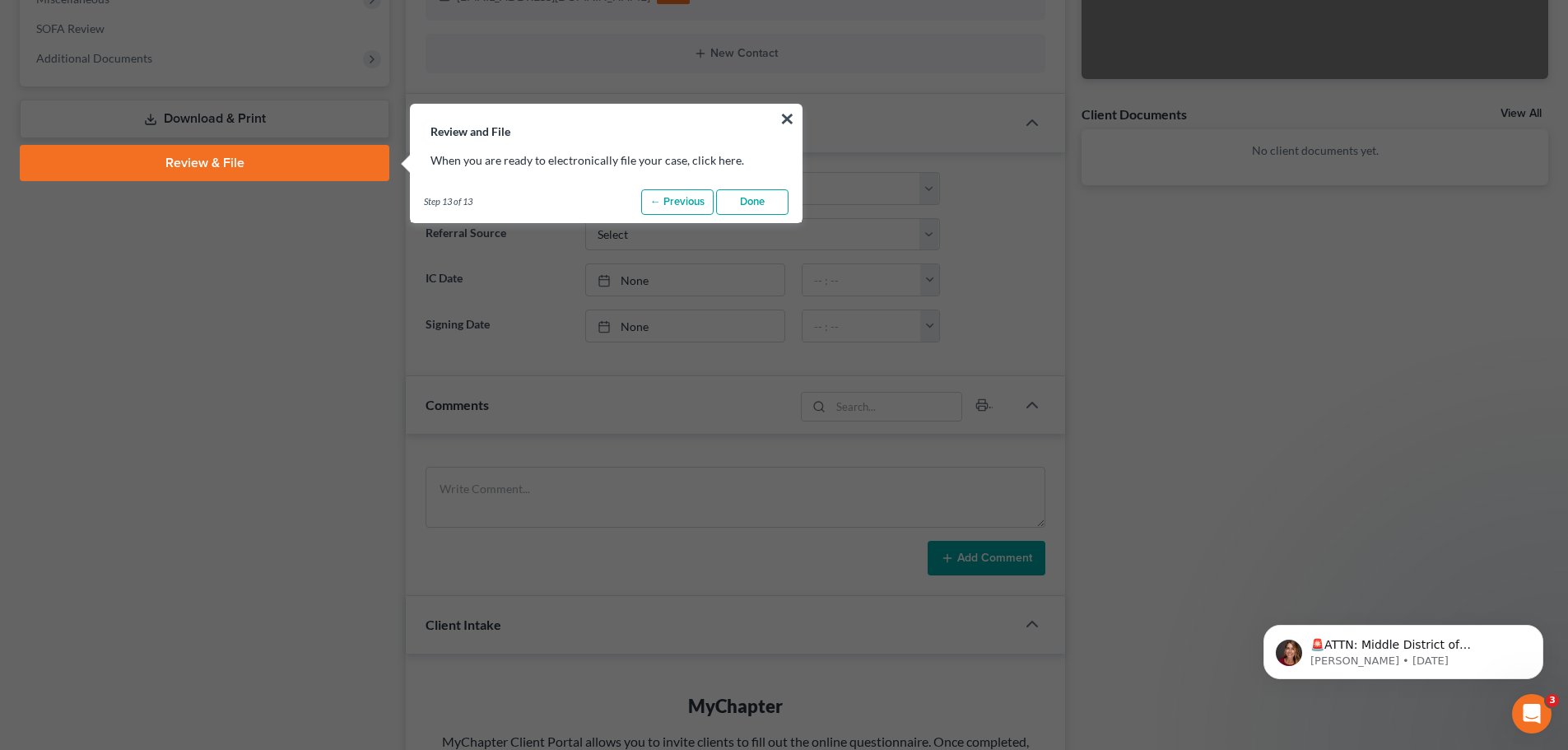
scroll to position [534, 0]
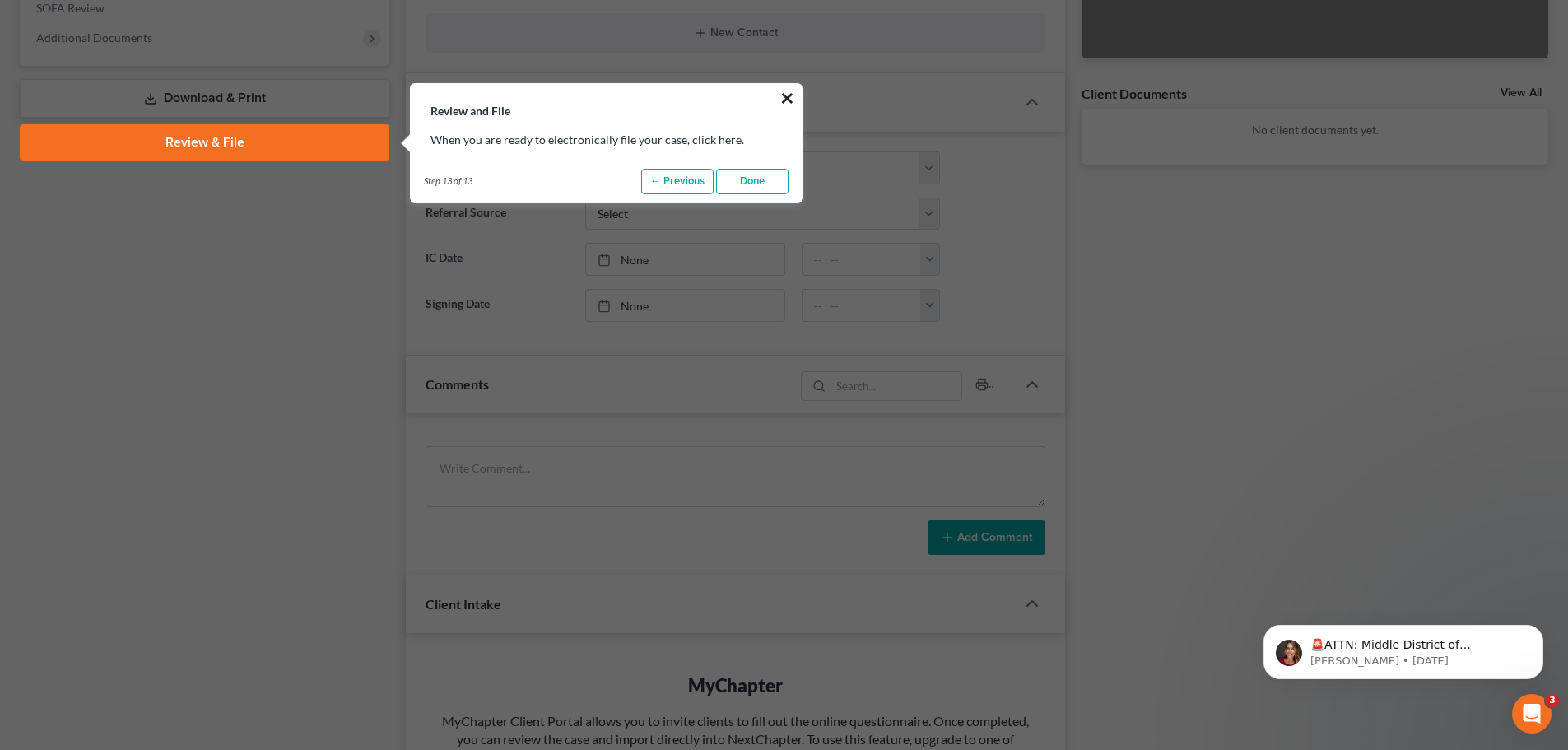
click at [781, 95] on button "×" at bounding box center [787, 97] width 16 height 26
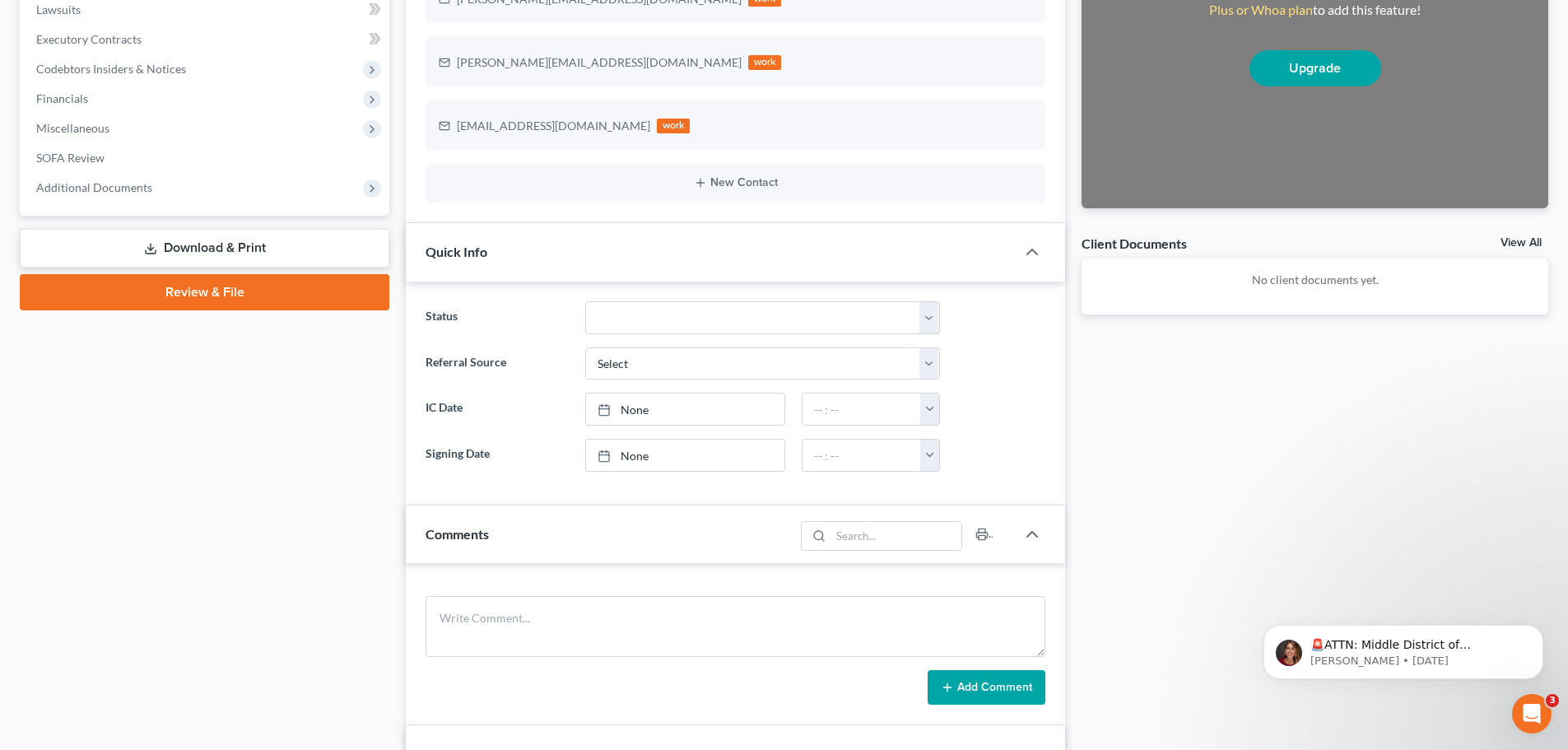
scroll to position [0, 0]
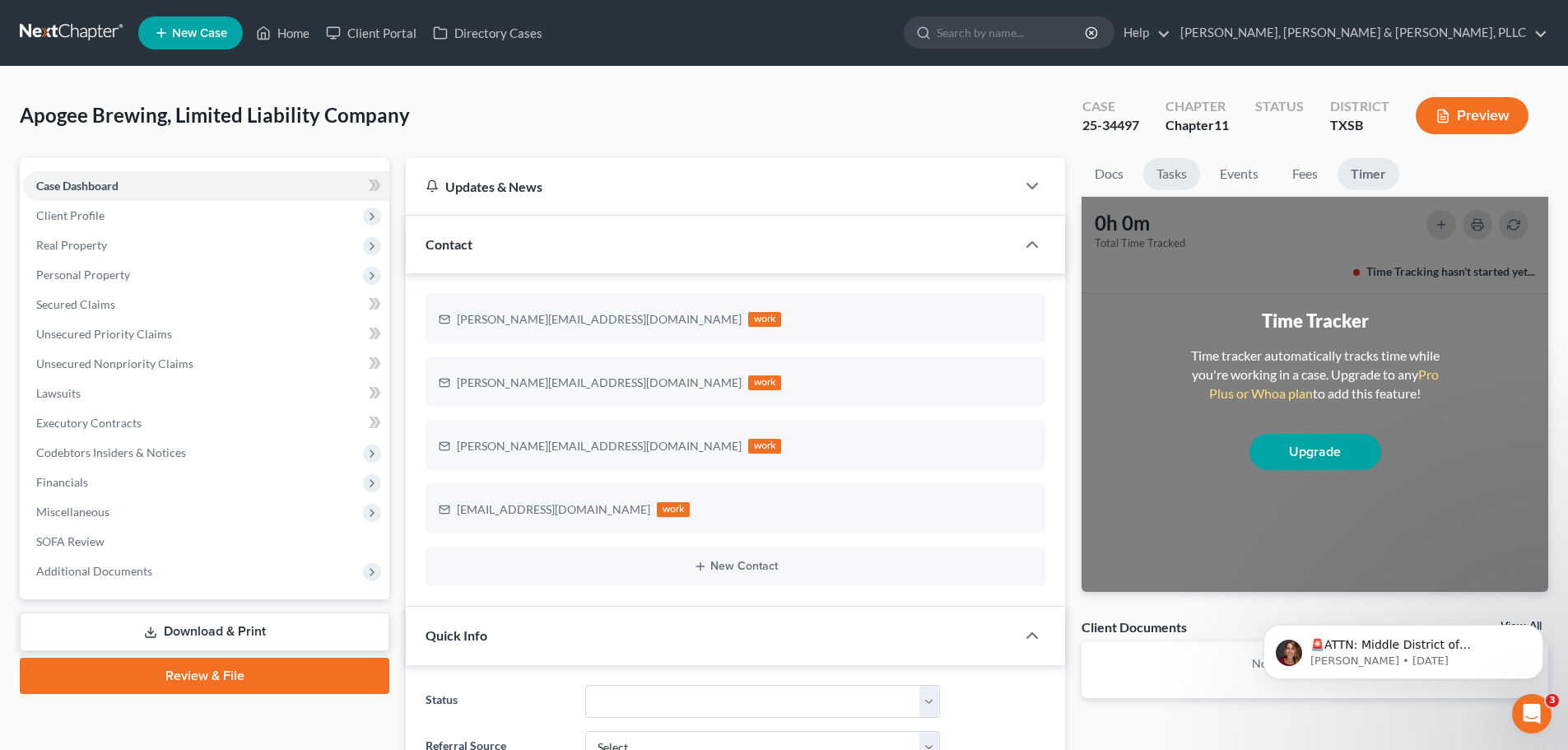
click at [1179, 175] on link "Tasks" at bounding box center [1172, 174] width 57 height 32
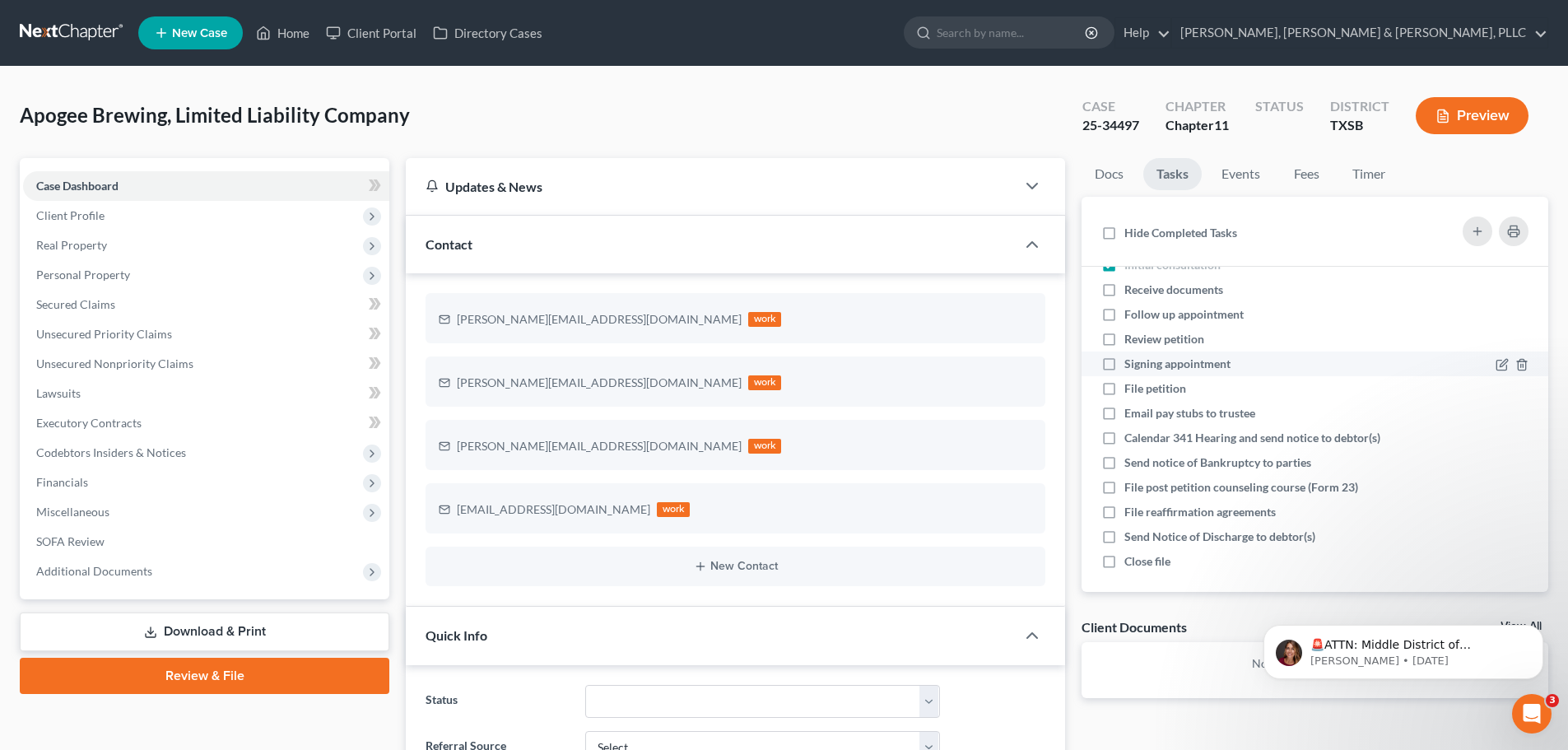
scroll to position [35, 0]
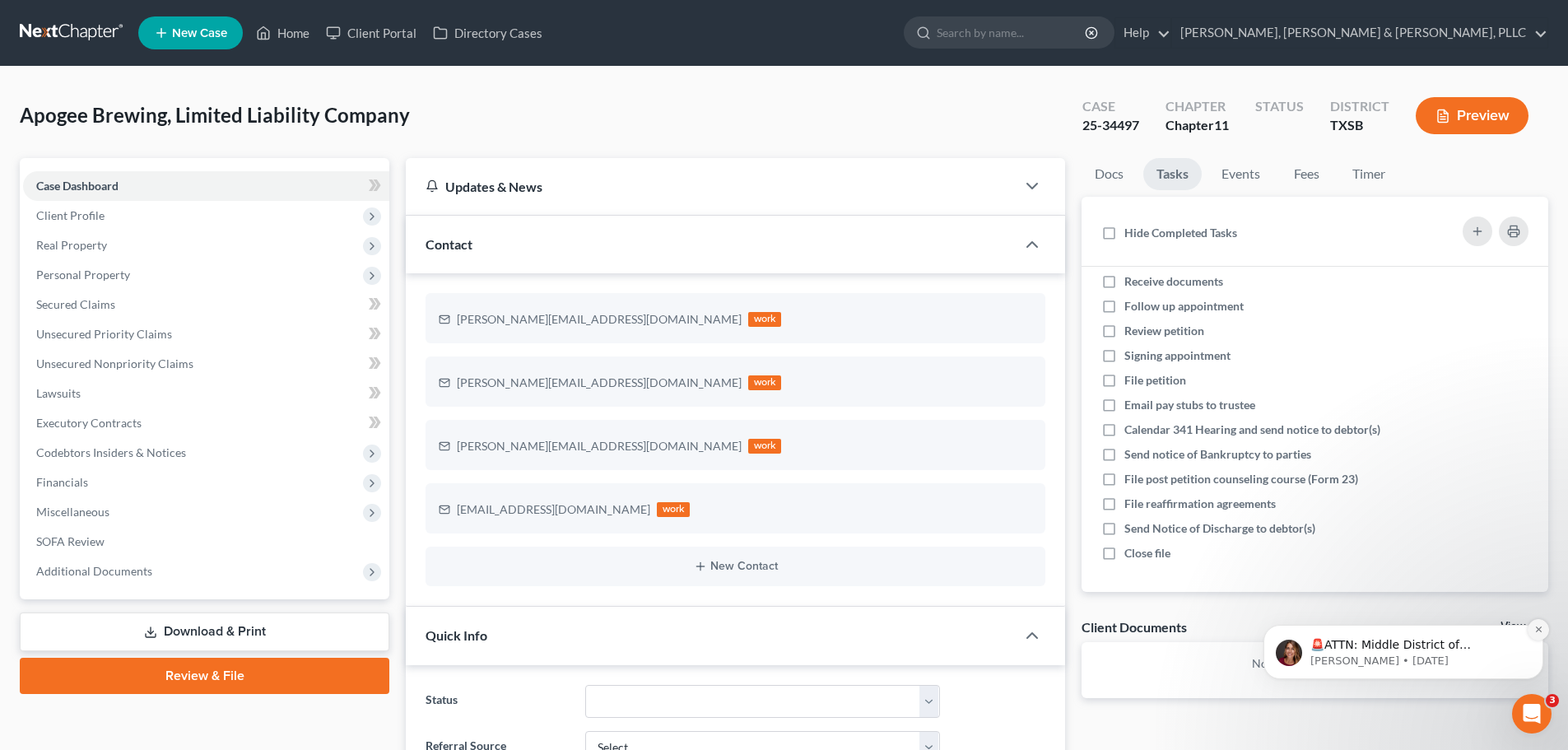
click at [1538, 629] on icon "Dismiss notification" at bounding box center [1539, 629] width 9 height 9
